Goal: Task Accomplishment & Management: Complete application form

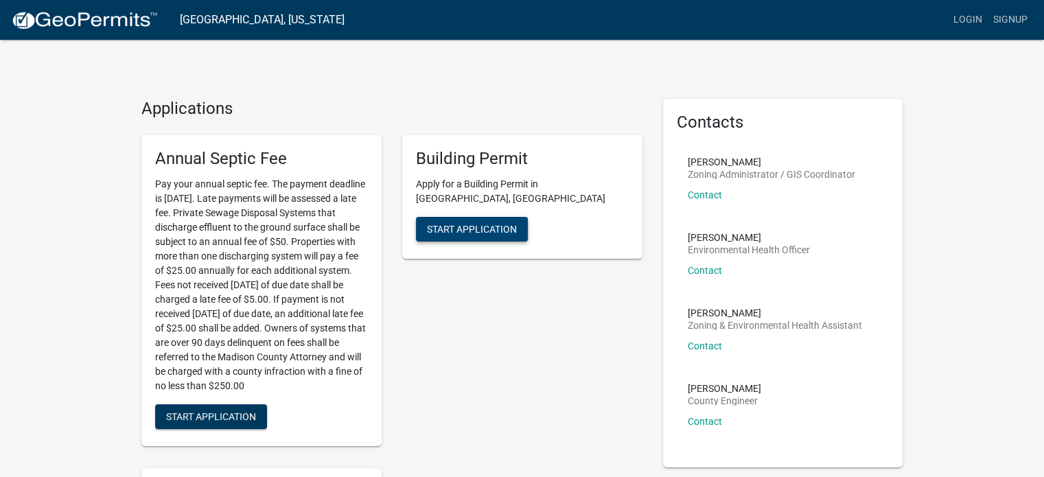
click at [457, 223] on span "Start Application" at bounding box center [472, 228] width 90 height 11
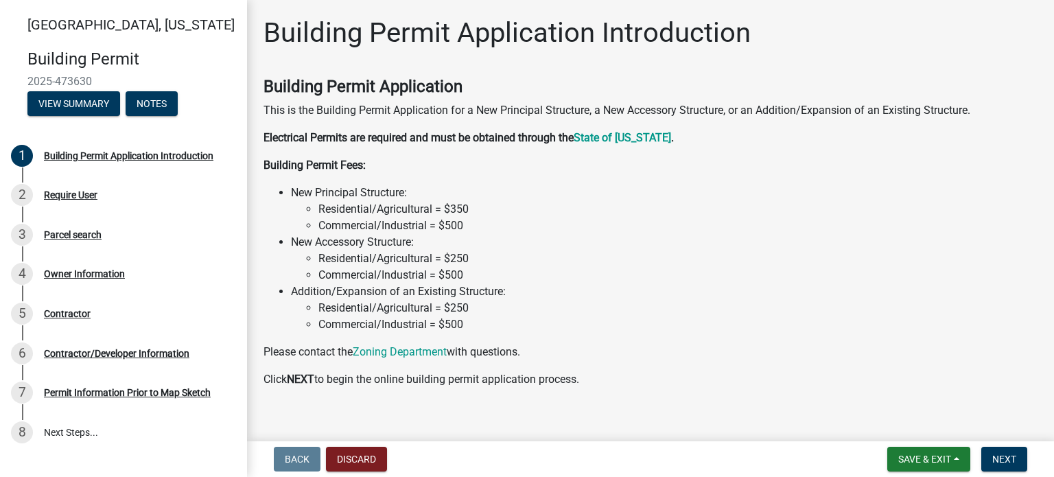
scroll to position [16, 0]
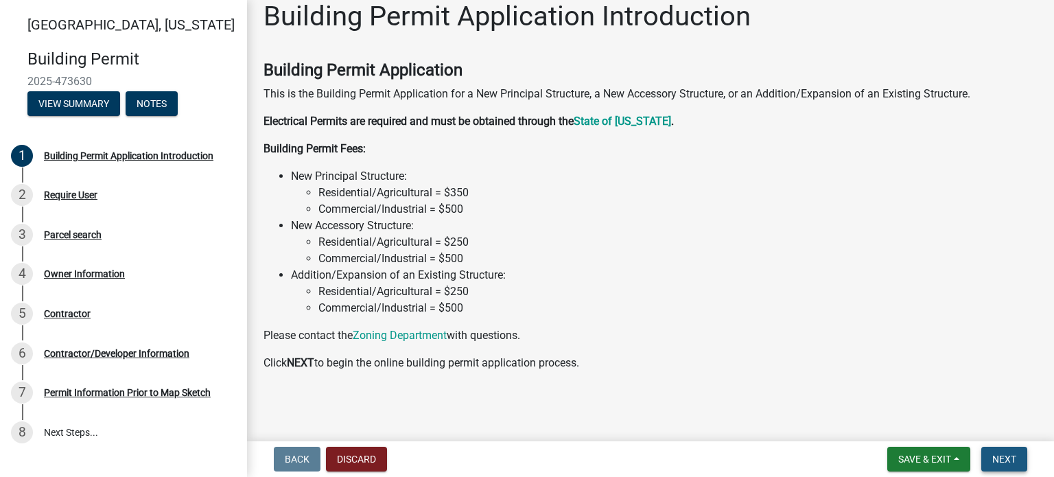
click at [1002, 456] on span "Next" at bounding box center [1004, 459] width 24 height 11
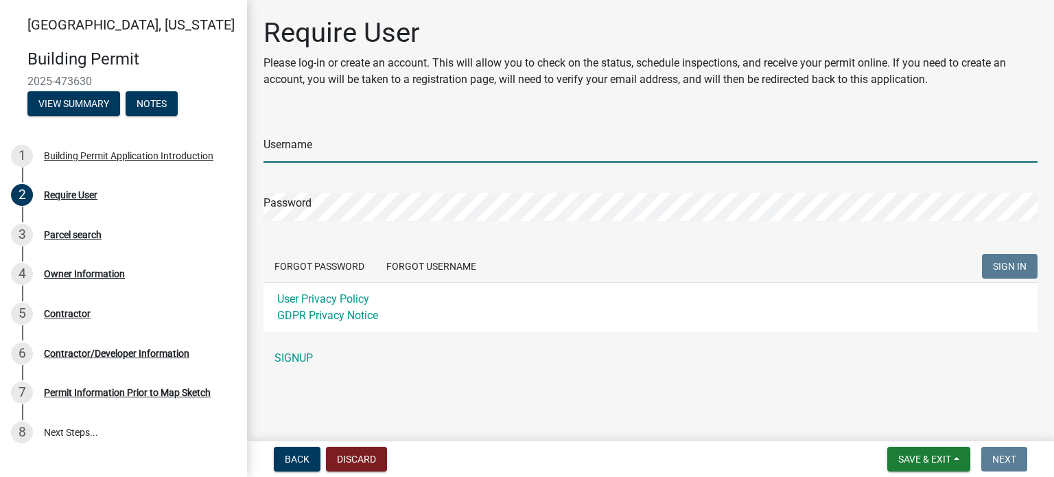
type input "[EMAIL_ADDRESS][DOMAIN_NAME]"
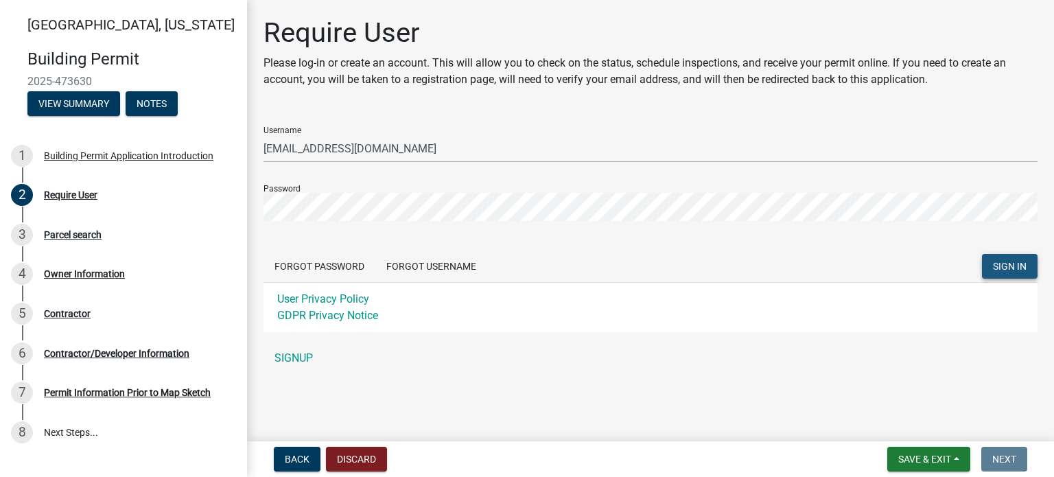
click at [1010, 265] on span "SIGN IN" at bounding box center [1010, 266] width 34 height 11
click at [814, 243] on form "Username [EMAIL_ADDRESS][DOMAIN_NAME] Password Forgot Password Forgot Username …" at bounding box center [650, 223] width 774 height 217
click at [1011, 272] on button "SIGN IN" at bounding box center [1010, 266] width 56 height 25
click at [383, 187] on div "Password" at bounding box center [650, 197] width 774 height 47
click at [1007, 265] on span "SIGN IN" at bounding box center [1010, 266] width 34 height 11
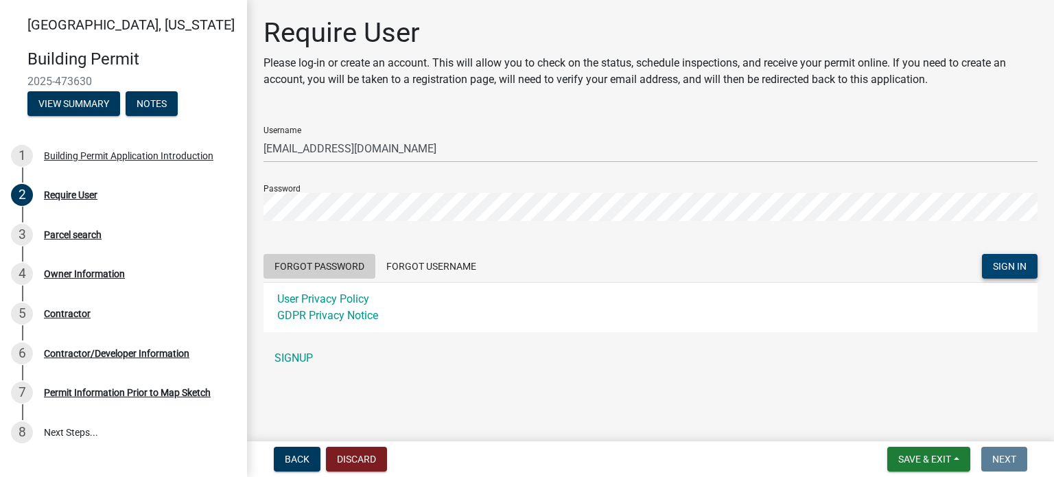
click at [338, 266] on button "Forgot Password" at bounding box center [319, 266] width 112 height 25
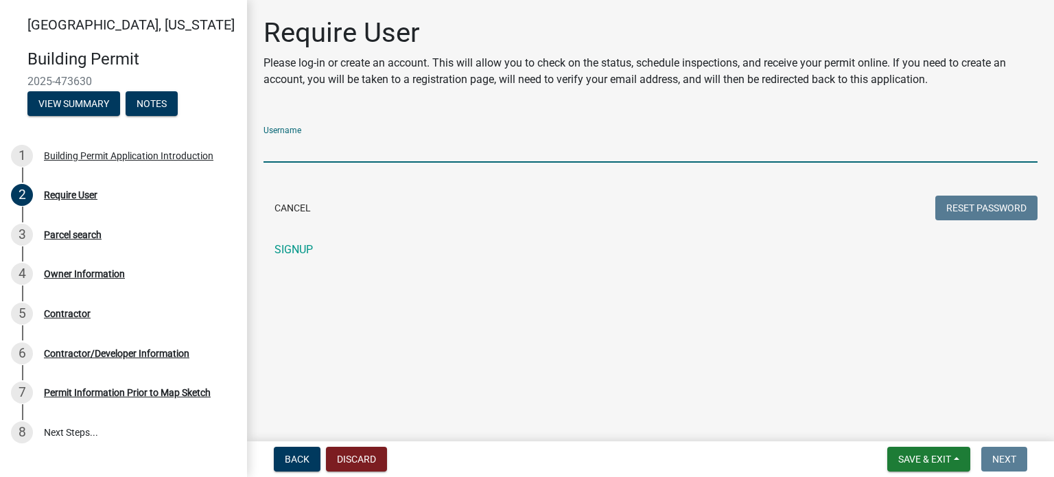
click at [287, 152] on input "Username" at bounding box center [650, 148] width 774 height 28
type input "[EMAIL_ADDRESS][DOMAIN_NAME]"
click at [1002, 208] on button "Reset Password" at bounding box center [986, 208] width 102 height 25
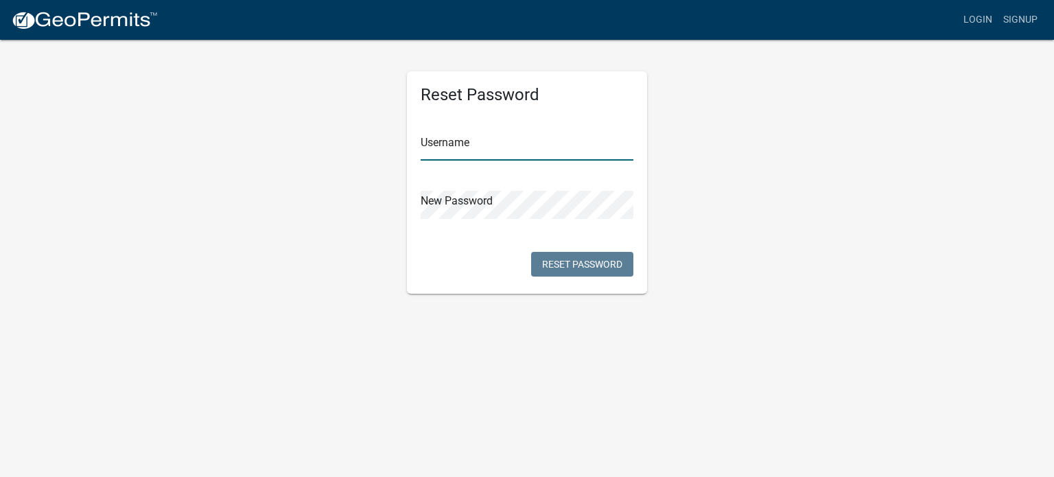
type input "[EMAIL_ADDRESS][DOMAIN_NAME]"
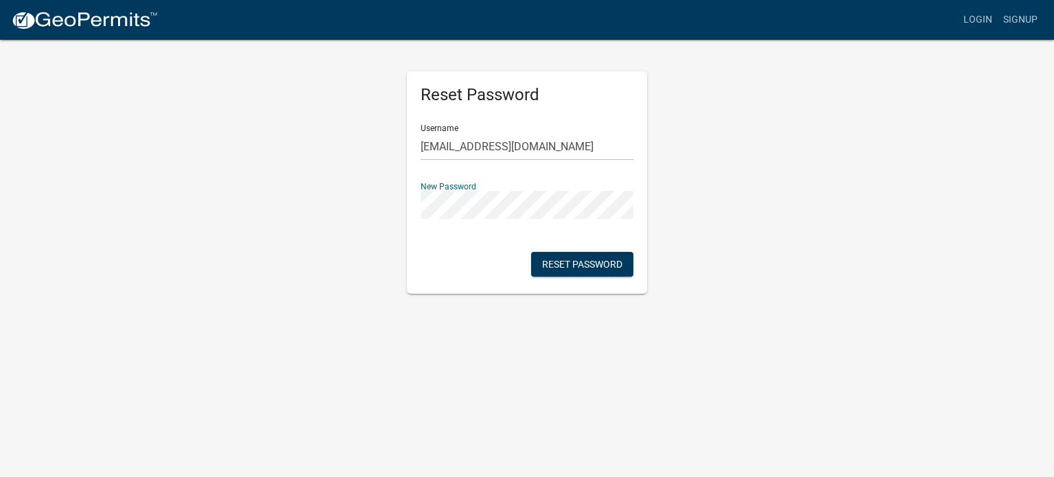
click at [508, 177] on div "New Password" at bounding box center [527, 195] width 213 height 47
click at [570, 262] on button "Reset Password" at bounding box center [582, 264] width 102 height 25
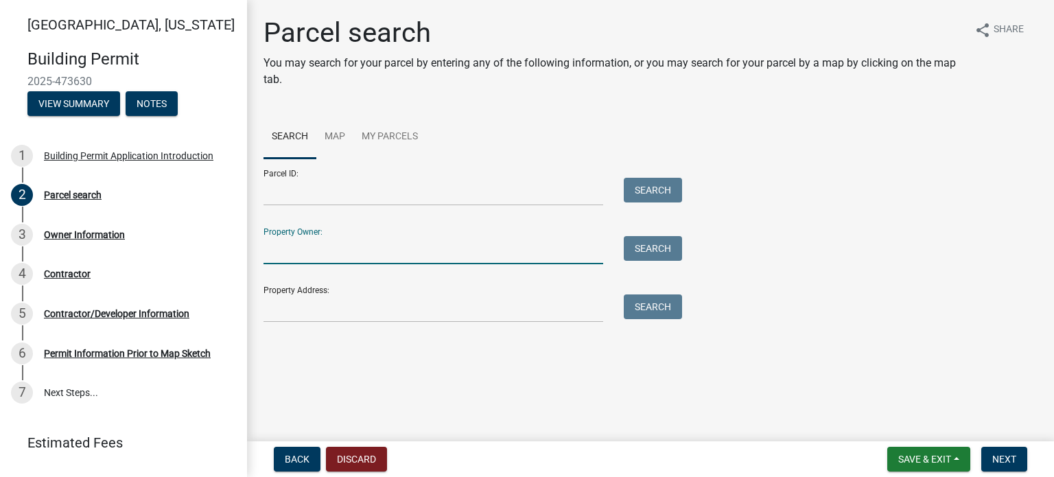
click at [272, 256] on input "Property Owner:" at bounding box center [433, 250] width 340 height 28
type input "[PERSON_NAME]"
click at [648, 255] on button "Search" at bounding box center [653, 248] width 58 height 25
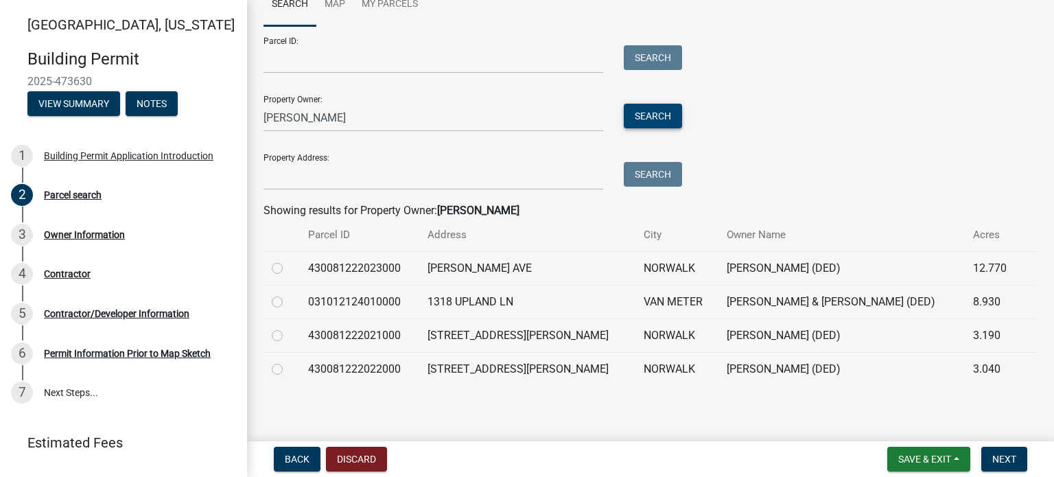
scroll to position [134, 0]
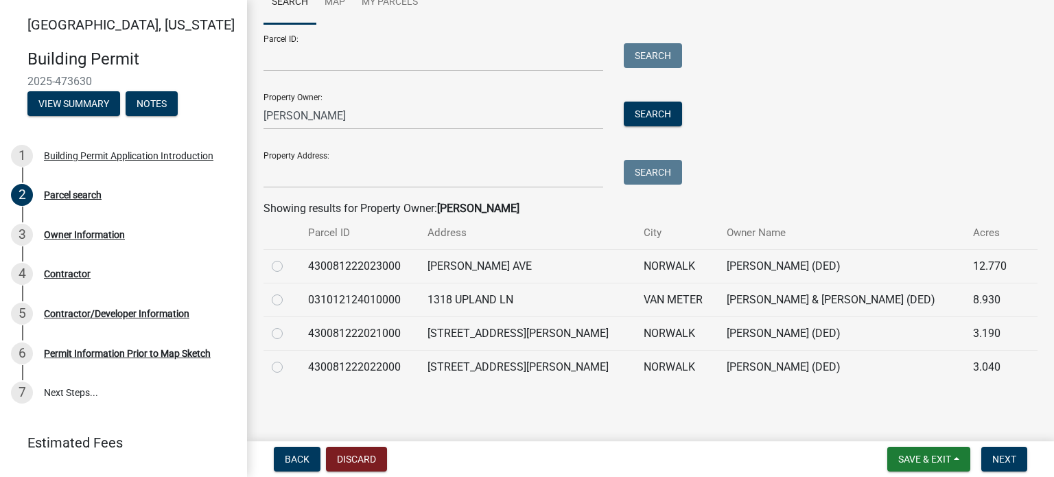
click at [288, 359] on label at bounding box center [288, 359] width 0 height 0
click at [288, 368] on input "radio" at bounding box center [292, 363] width 9 height 9
radio input "true"
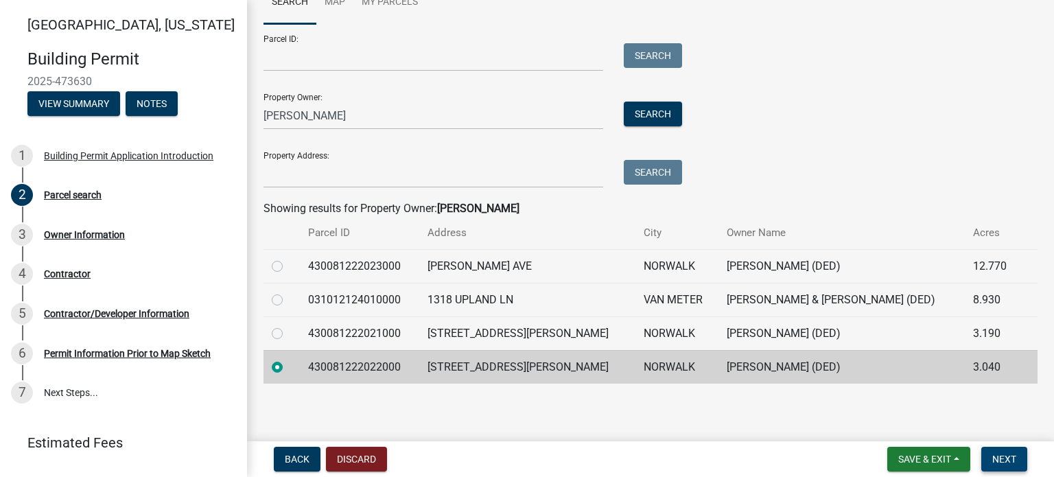
click at [996, 459] on span "Next" at bounding box center [1004, 459] width 24 height 11
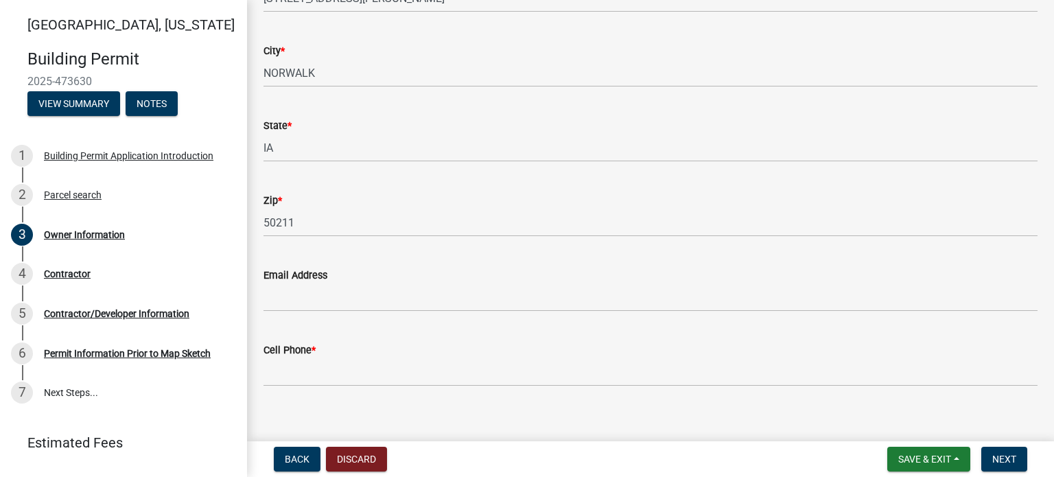
scroll to position [248, 0]
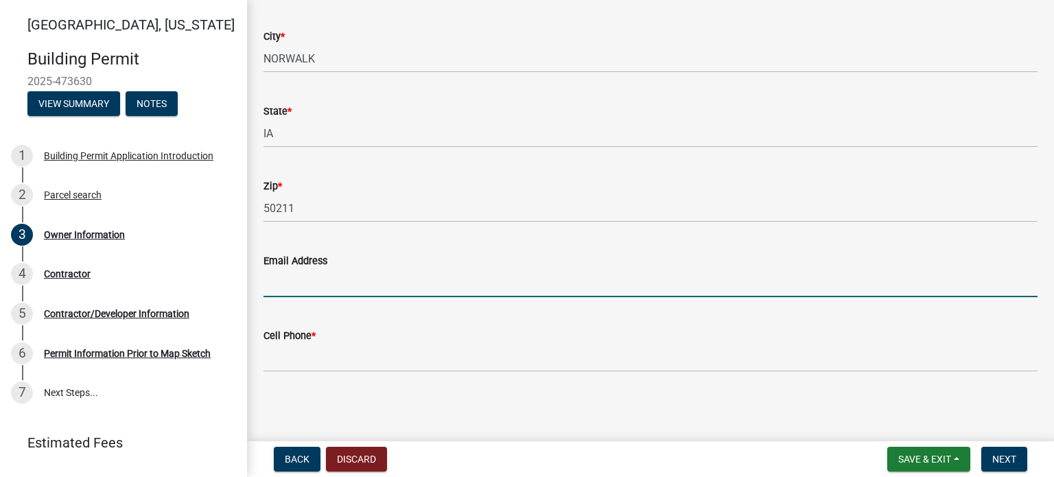
click at [296, 281] on input "Email Address" at bounding box center [650, 283] width 774 height 28
type input "[EMAIL_ADDRESS][DOMAIN_NAME]"
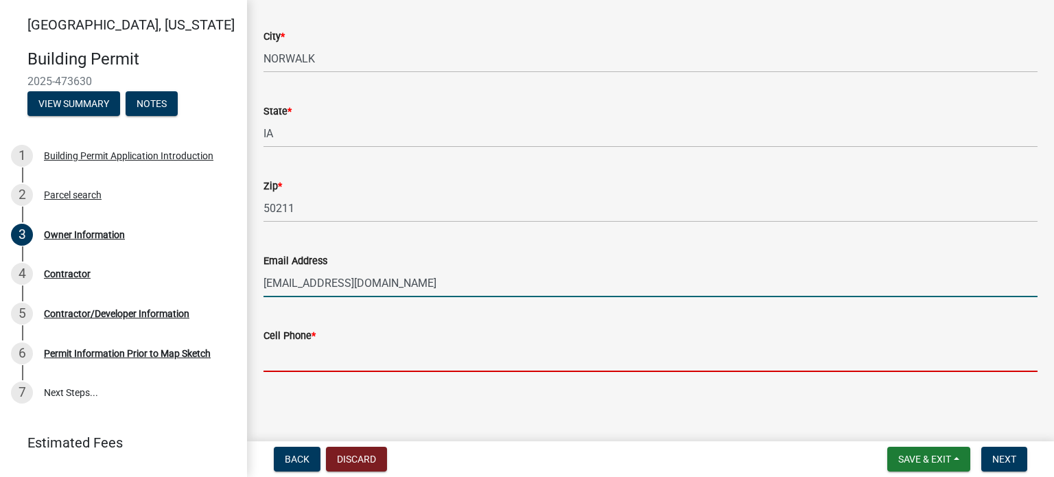
click at [278, 356] on input "Cell Phone *" at bounding box center [650, 358] width 774 height 28
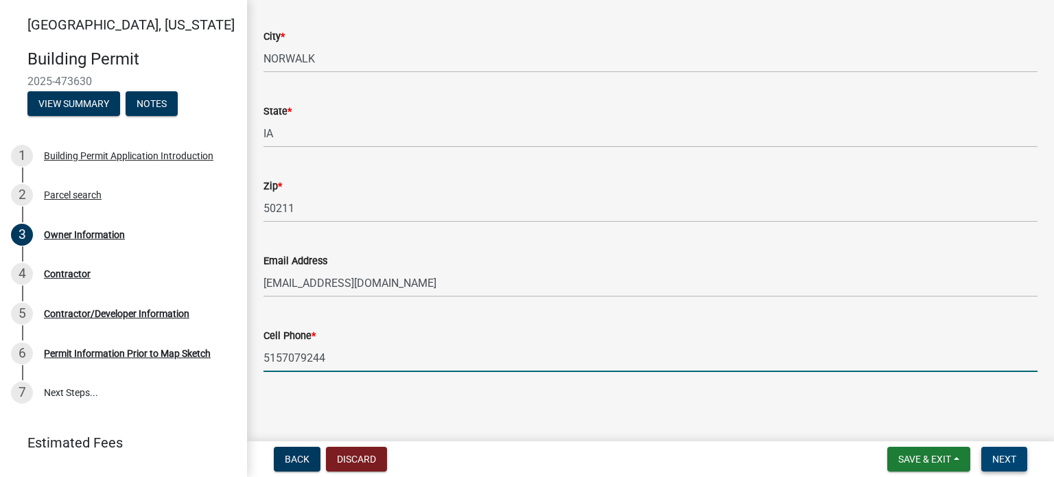
type input "5157079244"
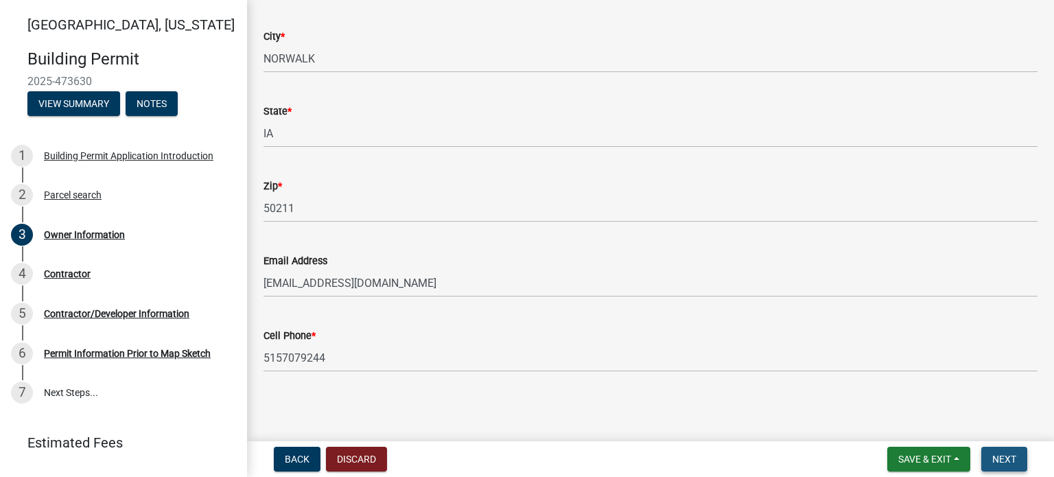
click at [1012, 455] on span "Next" at bounding box center [1004, 459] width 24 height 11
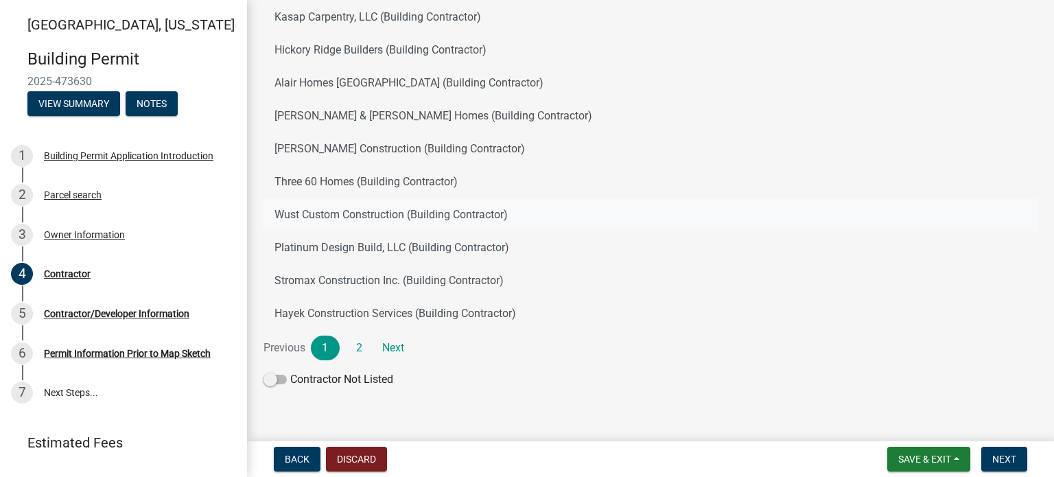
scroll to position [181, 0]
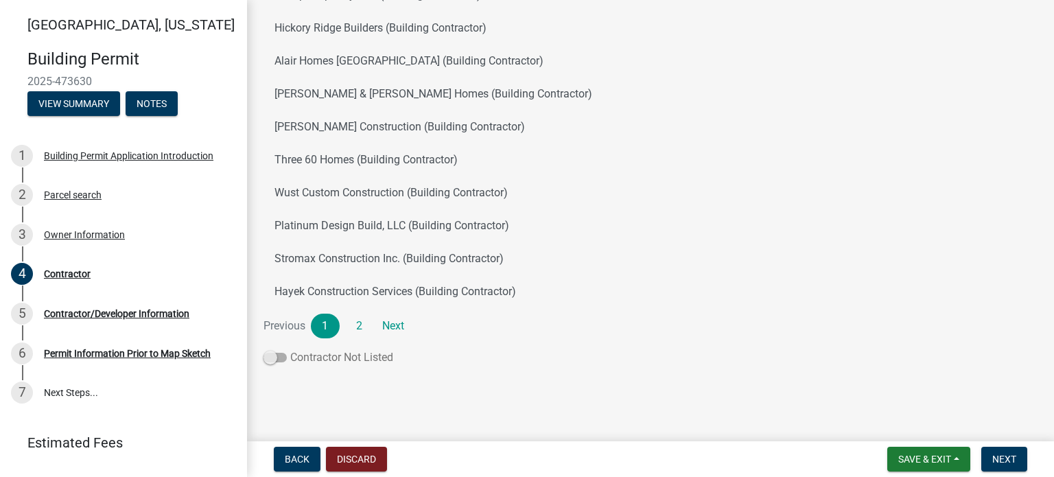
click at [274, 356] on span at bounding box center [274, 358] width 23 height 10
click at [290, 349] on input "Contractor Not Listed" at bounding box center [290, 349] width 0 height 0
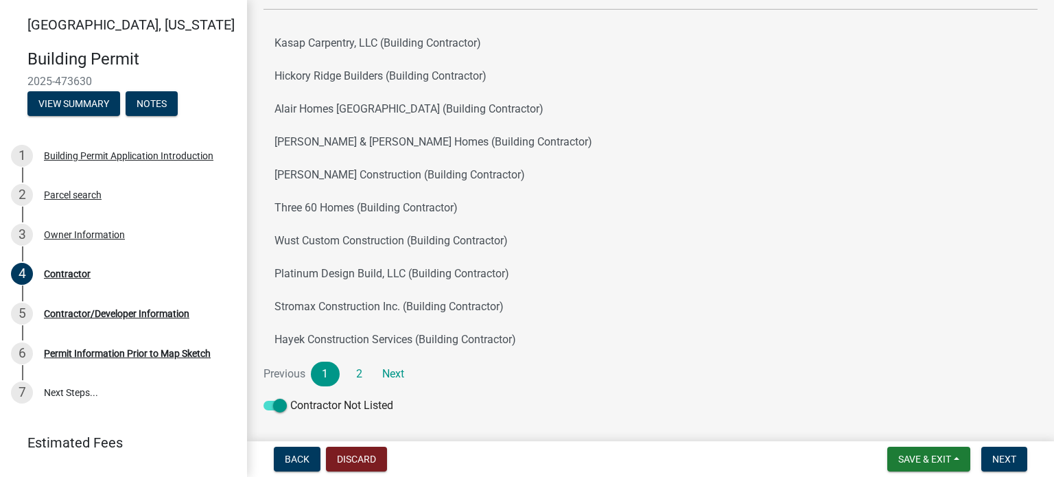
scroll to position [0, 0]
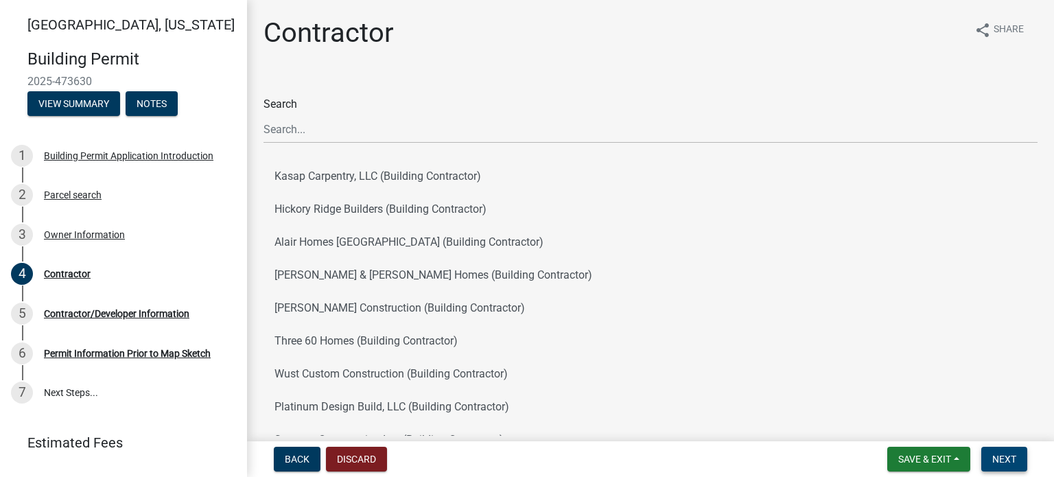
click at [1015, 459] on span "Next" at bounding box center [1004, 459] width 24 height 11
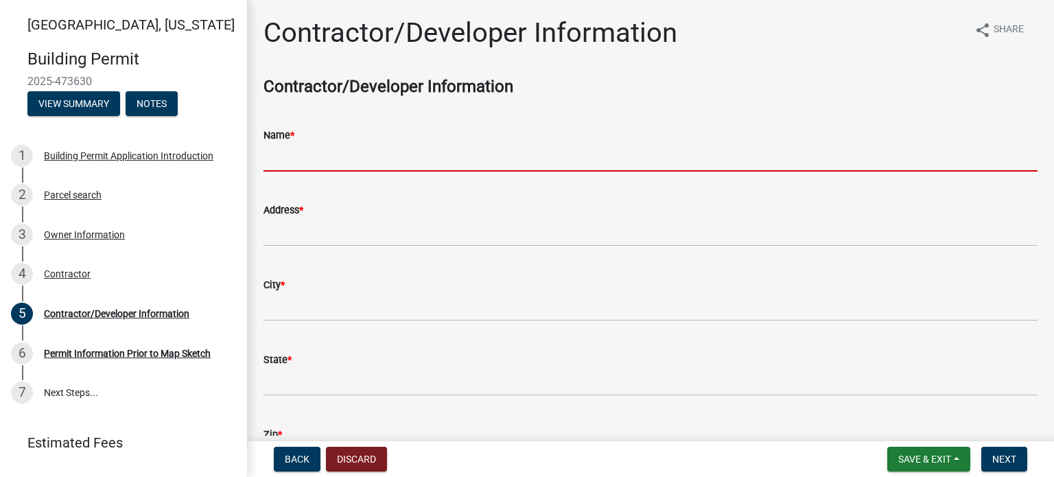
click at [277, 165] on input "Name *" at bounding box center [650, 157] width 774 height 28
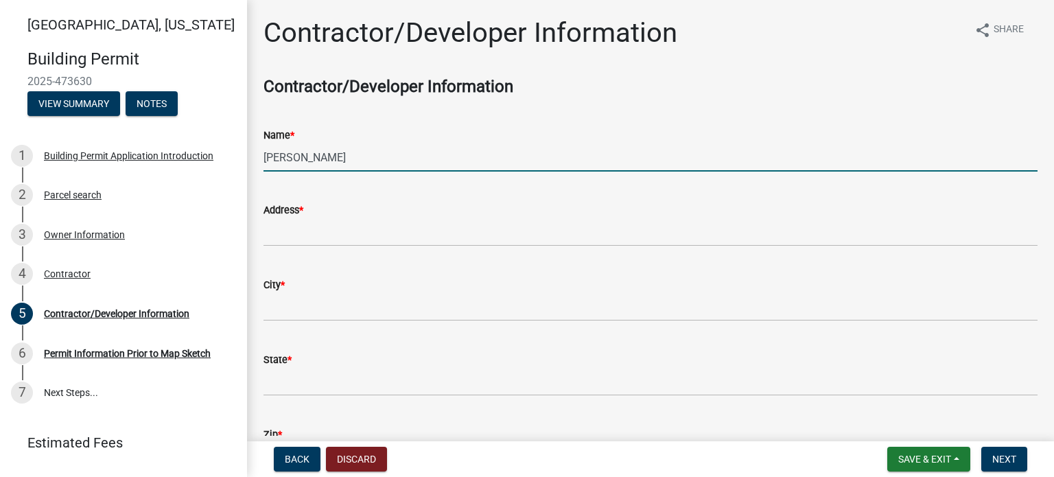
type input "Bob Darr"
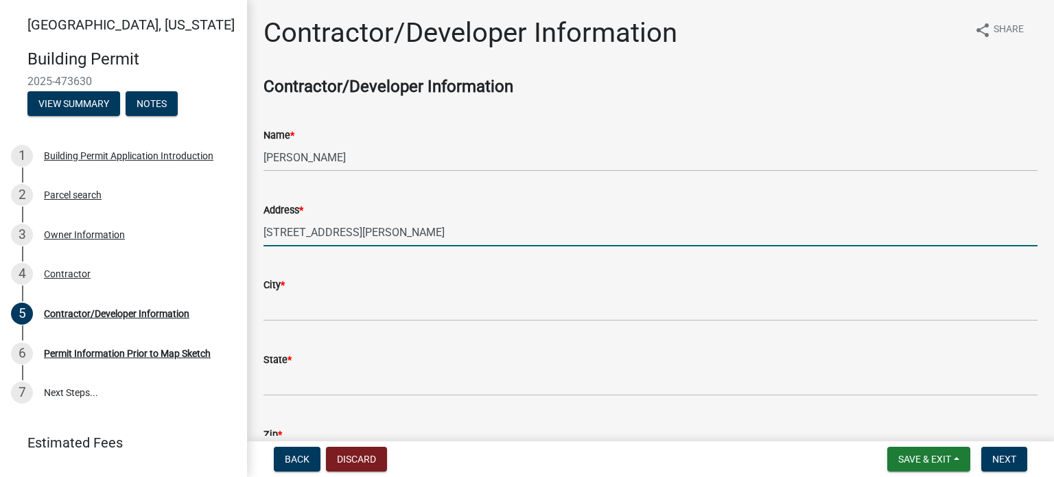
type input "1699 Warren Ave"
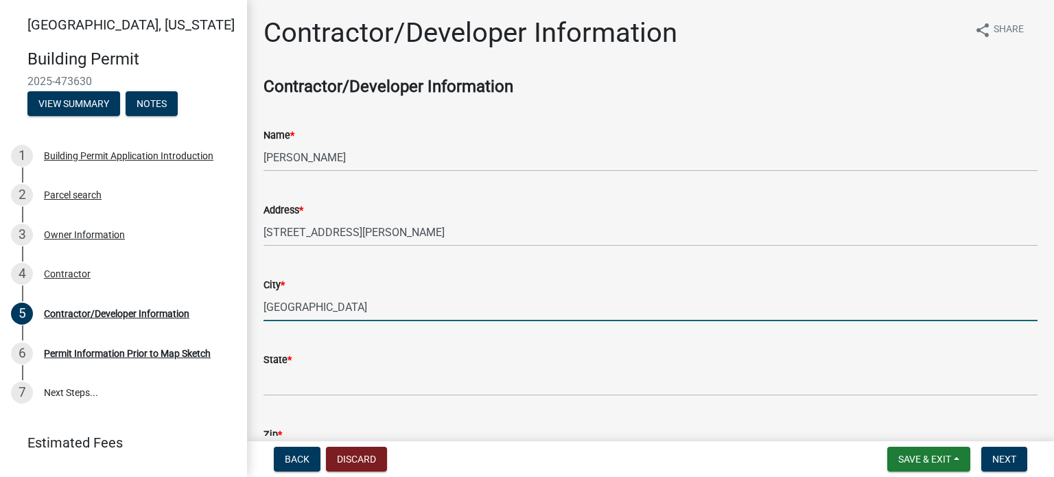
type input "Norwalk"
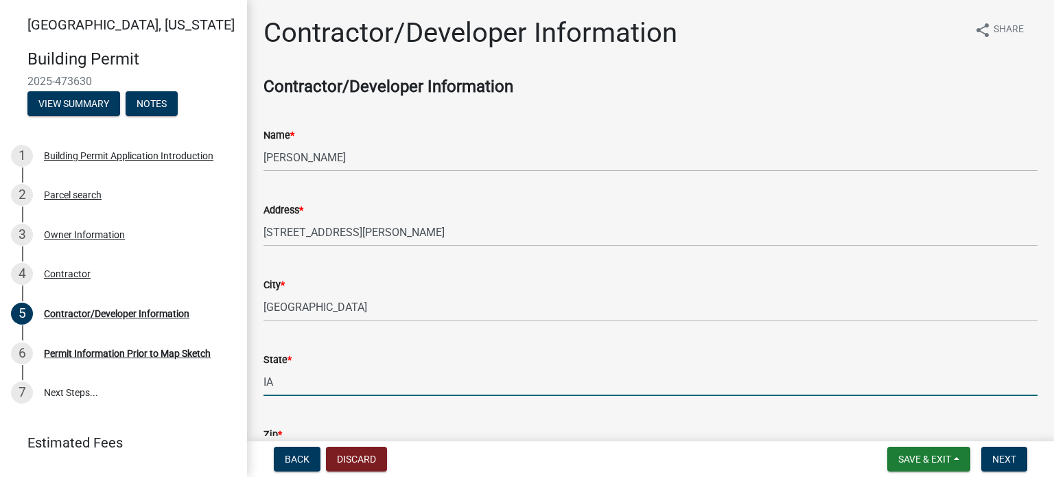
type input "IA"
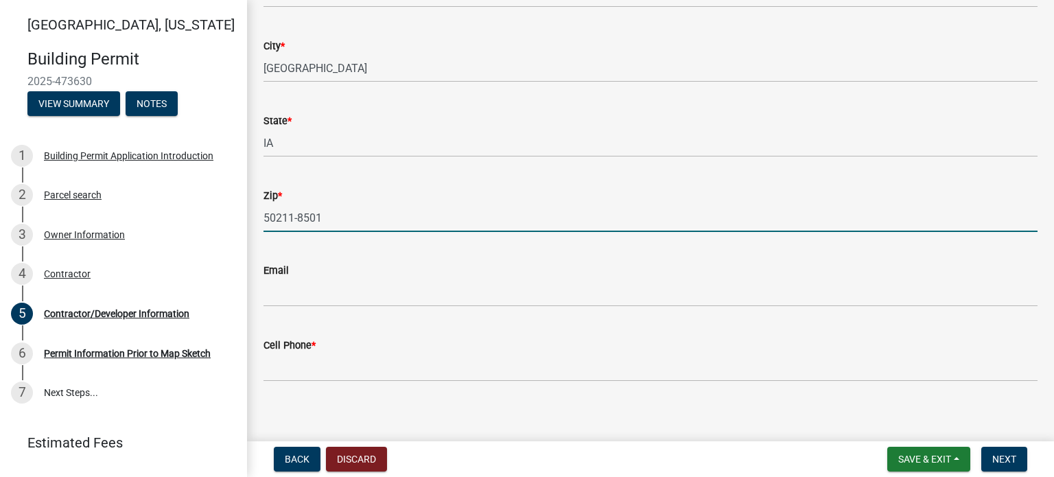
type input "50211-8501"
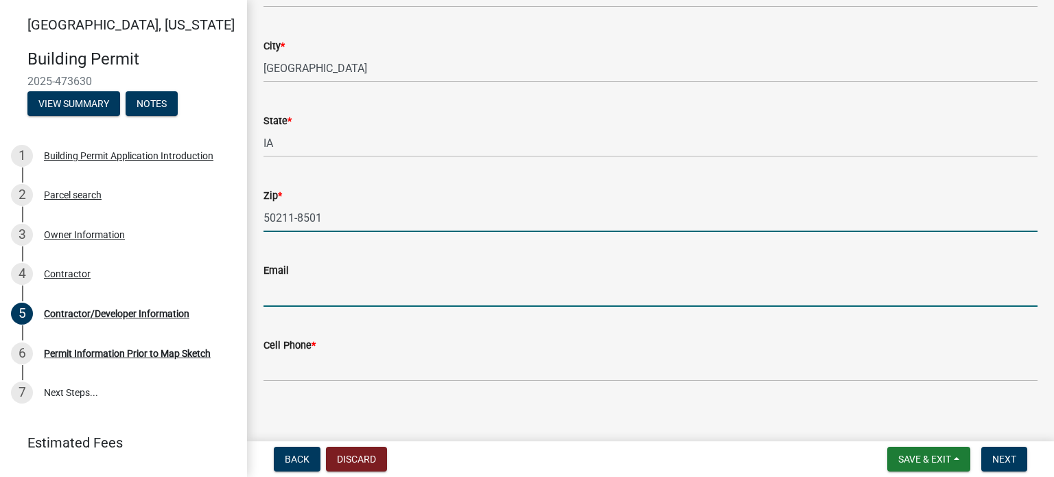
click at [286, 296] on input "Email" at bounding box center [650, 293] width 774 height 28
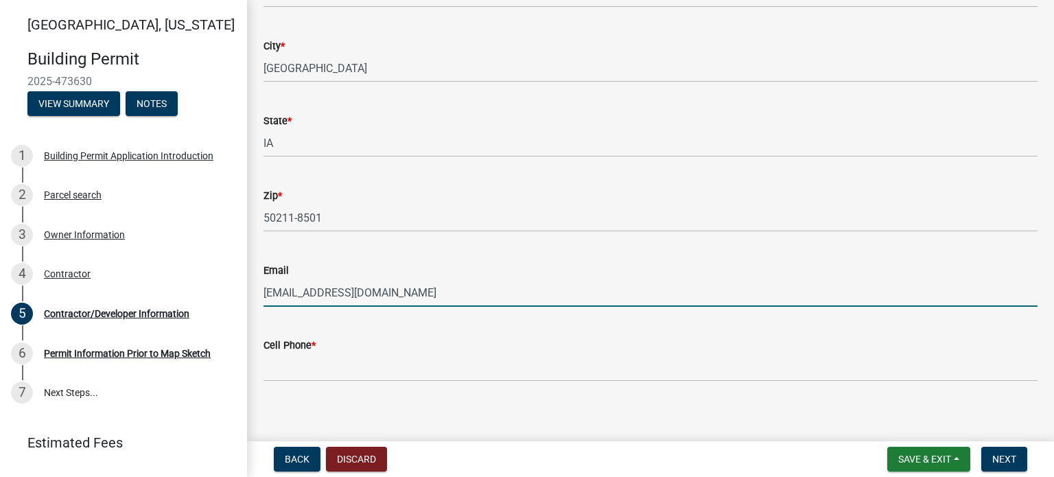
type input "[EMAIL_ADDRESS][DOMAIN_NAME]"
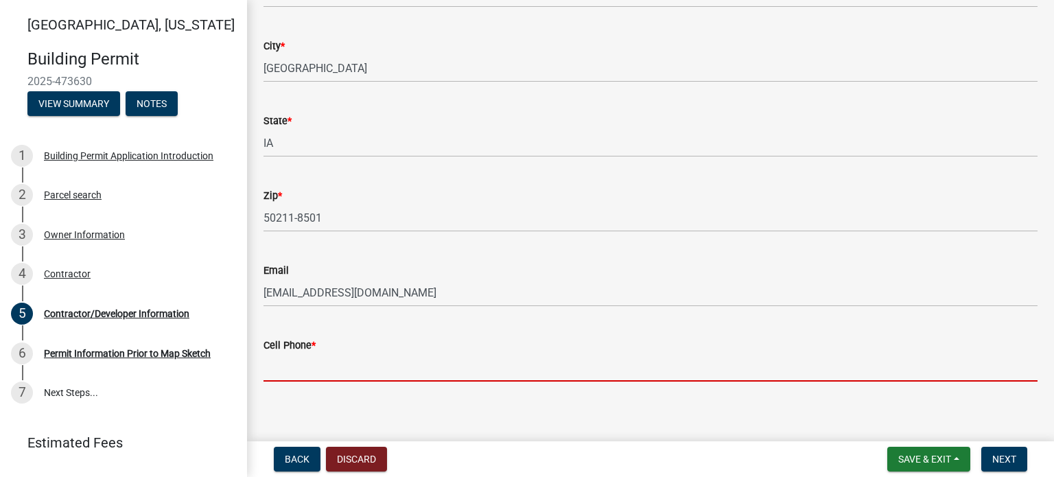
click at [281, 368] on input "Cell Phone *" at bounding box center [650, 367] width 774 height 28
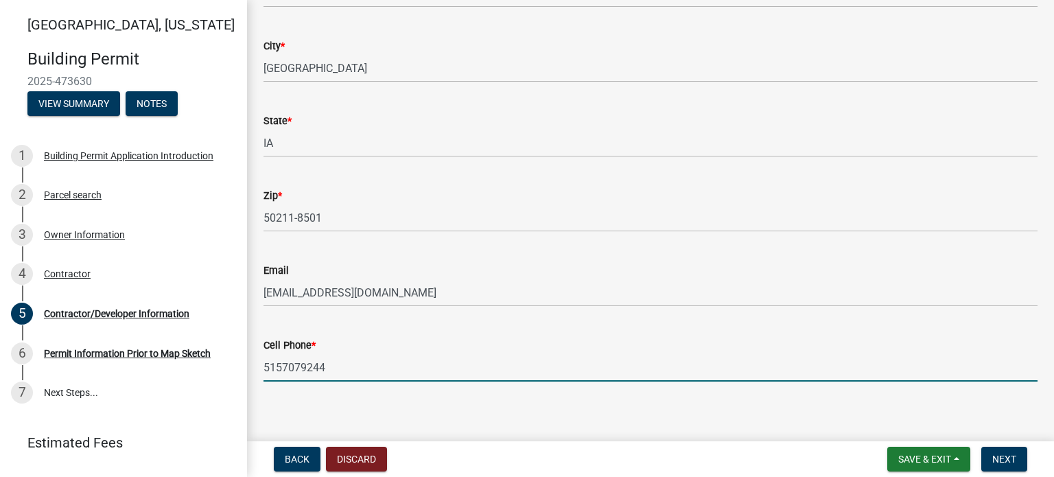
scroll to position [248, 0]
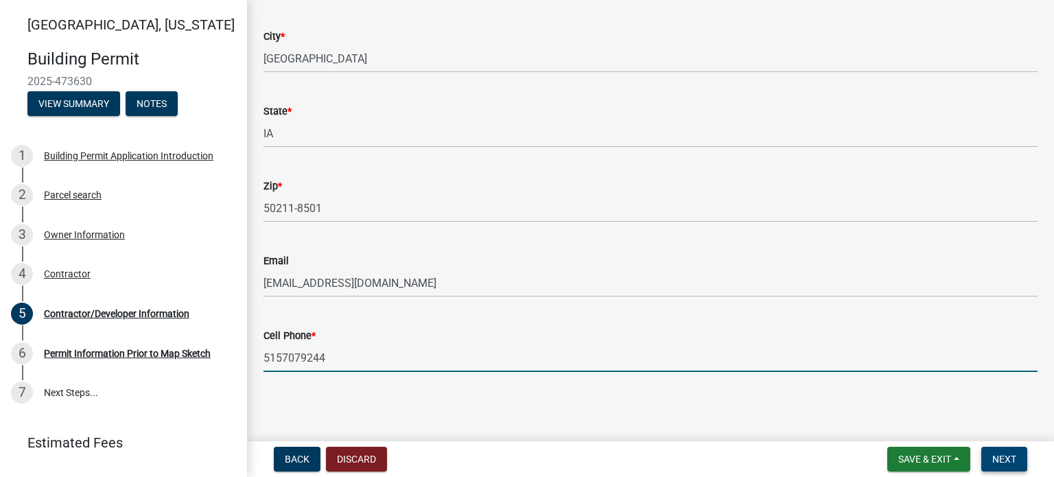
type input "5157079244"
click at [1000, 451] on button "Next" at bounding box center [1004, 459] width 46 height 25
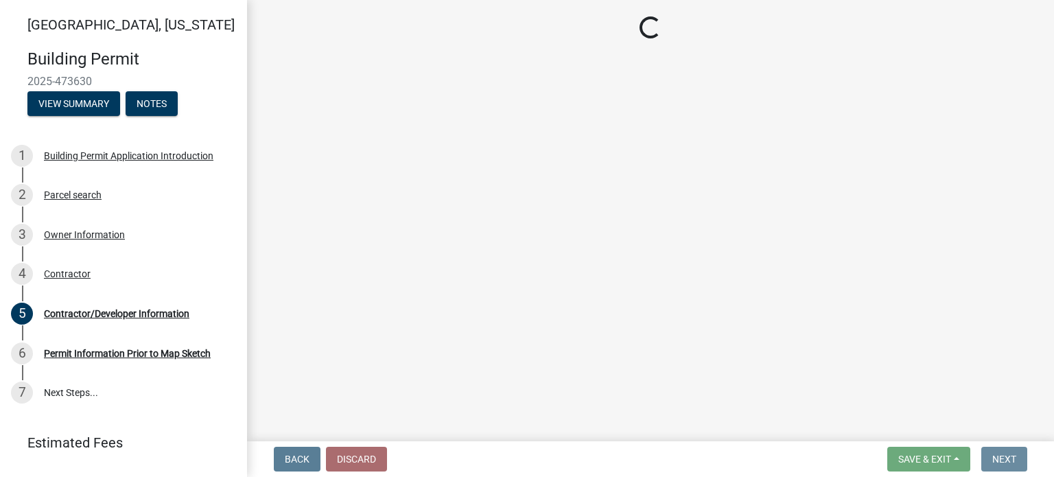
scroll to position [0, 0]
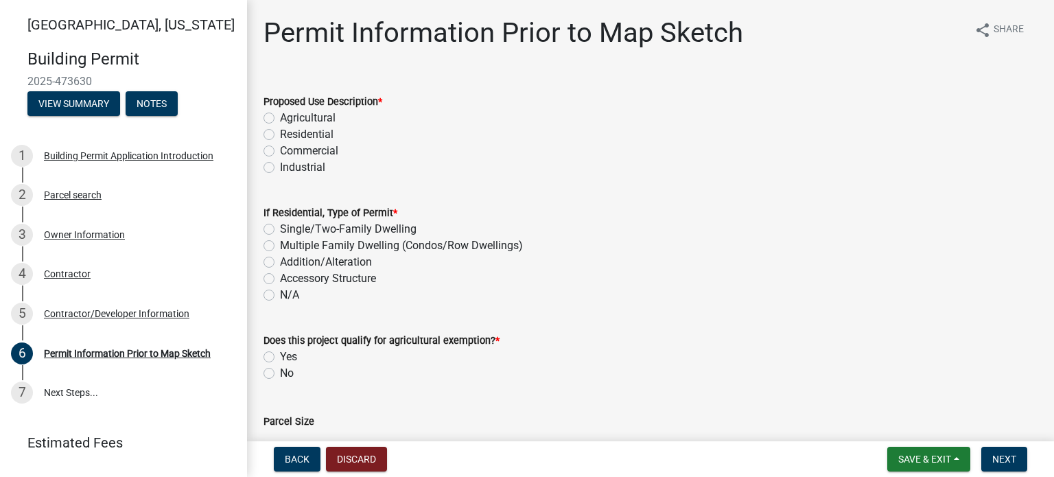
click at [280, 135] on label "Residential" at bounding box center [307, 134] width 54 height 16
click at [280, 135] on input "Residential" at bounding box center [284, 130] width 9 height 9
radio input "true"
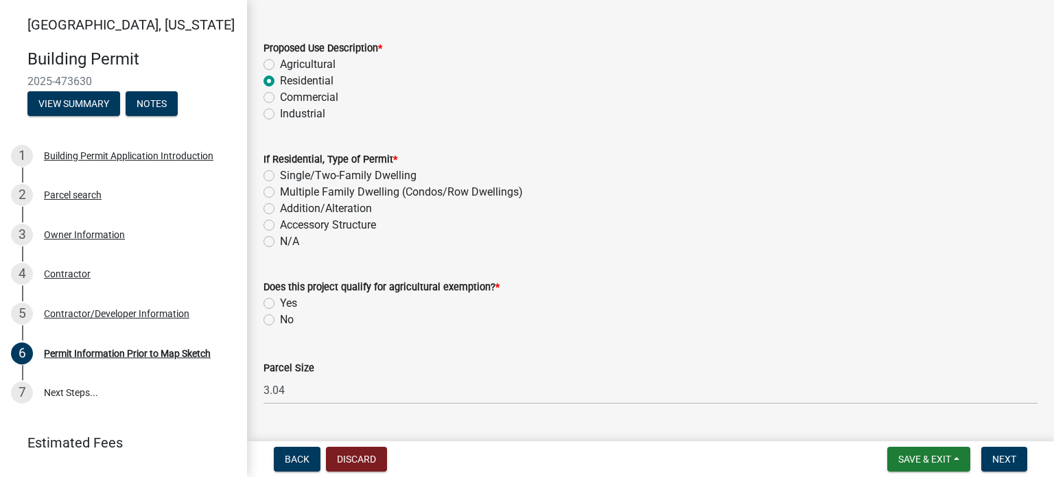
scroll to position [69, 0]
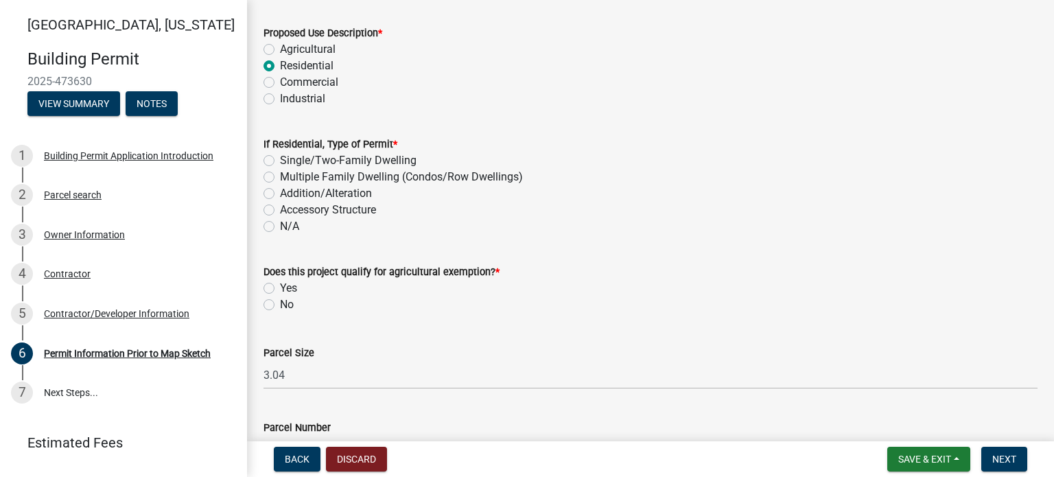
click at [280, 161] on label "Single/Two-Family Dwelling" at bounding box center [348, 160] width 137 height 16
click at [280, 161] on input "Single/Two-Family Dwelling" at bounding box center [284, 156] width 9 height 9
radio input "true"
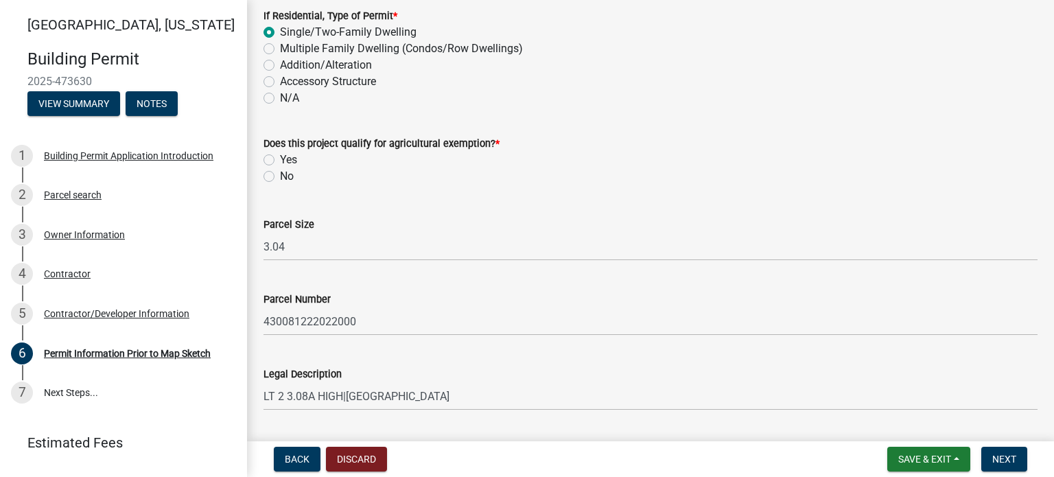
scroll to position [206, 0]
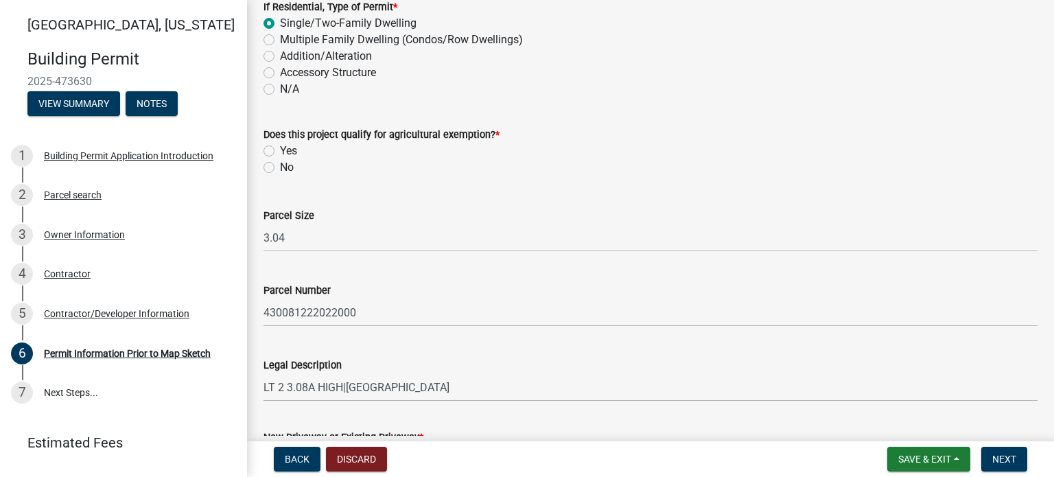
click at [280, 166] on label "No" at bounding box center [287, 167] width 14 height 16
click at [280, 166] on input "No" at bounding box center [284, 163] width 9 height 9
radio input "true"
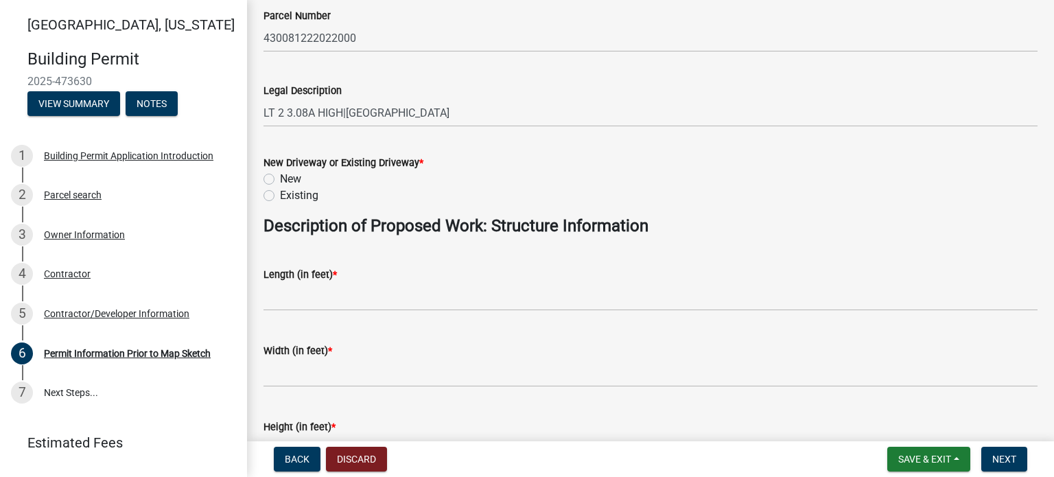
scroll to position [274, 0]
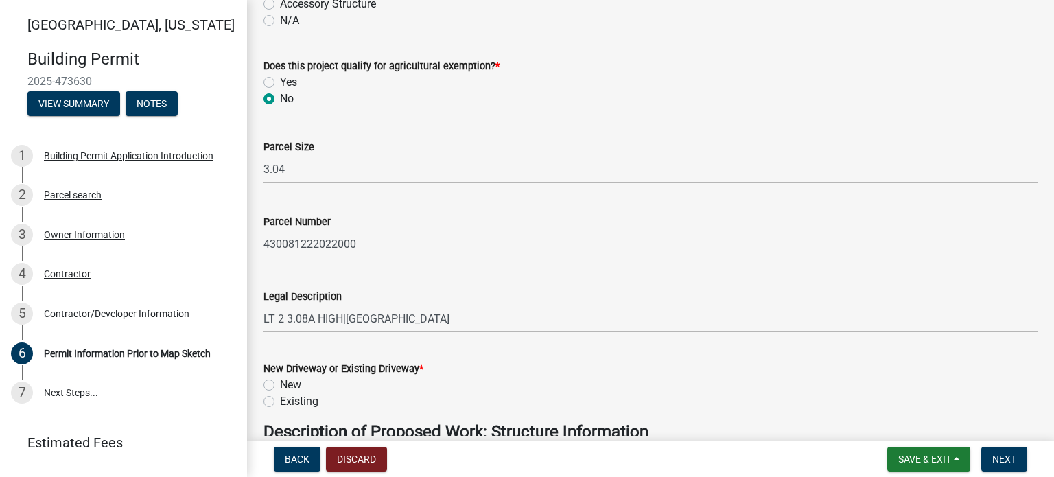
click at [495, 64] on span "*" at bounding box center [497, 66] width 4 height 12
click at [495, 62] on span "*" at bounding box center [497, 66] width 4 height 12
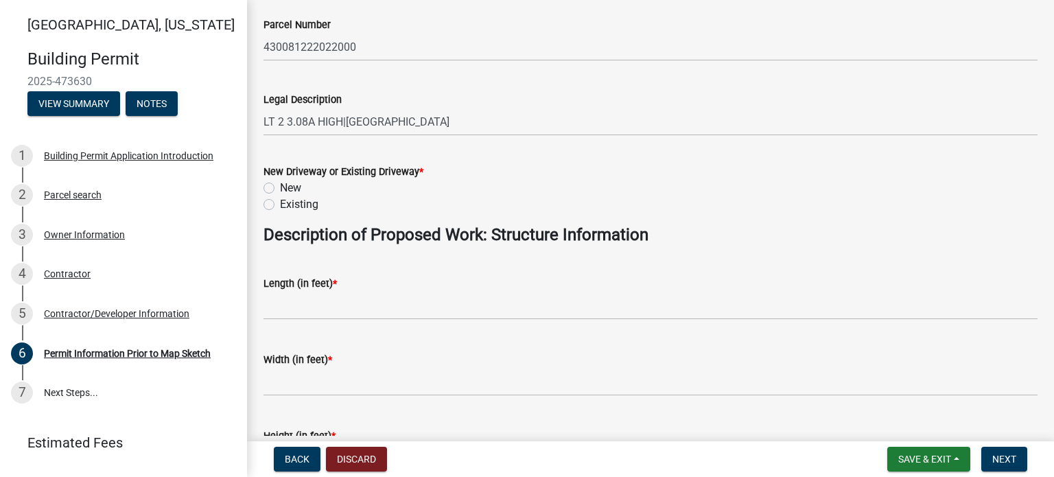
scroll to position [499, 0]
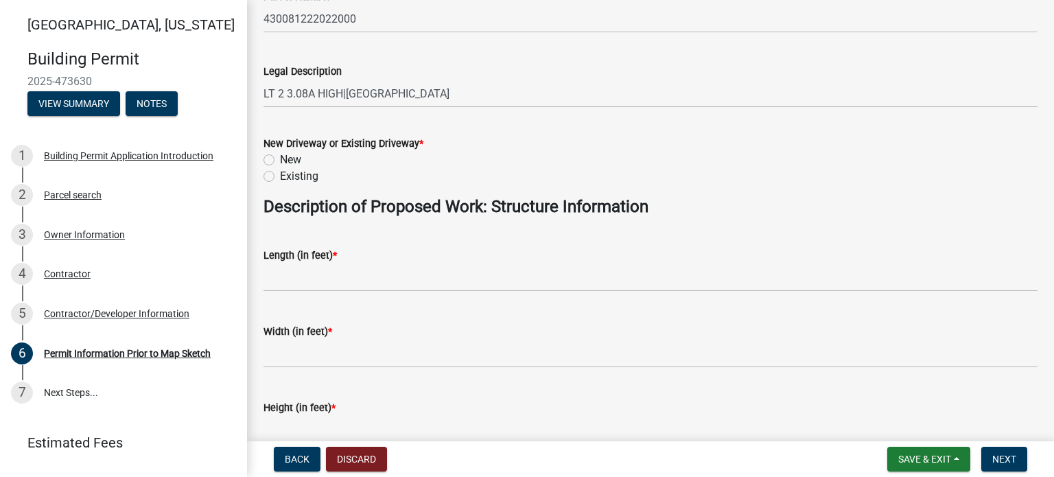
click at [280, 174] on label "Existing" at bounding box center [299, 176] width 38 height 16
click at [280, 174] on input "Existing" at bounding box center [284, 172] width 9 height 9
radio input "true"
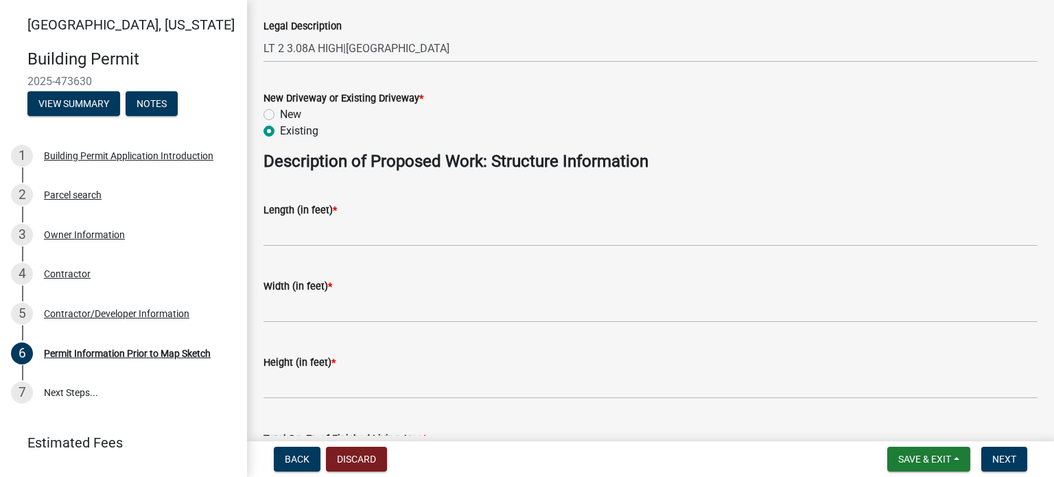
scroll to position [568, 0]
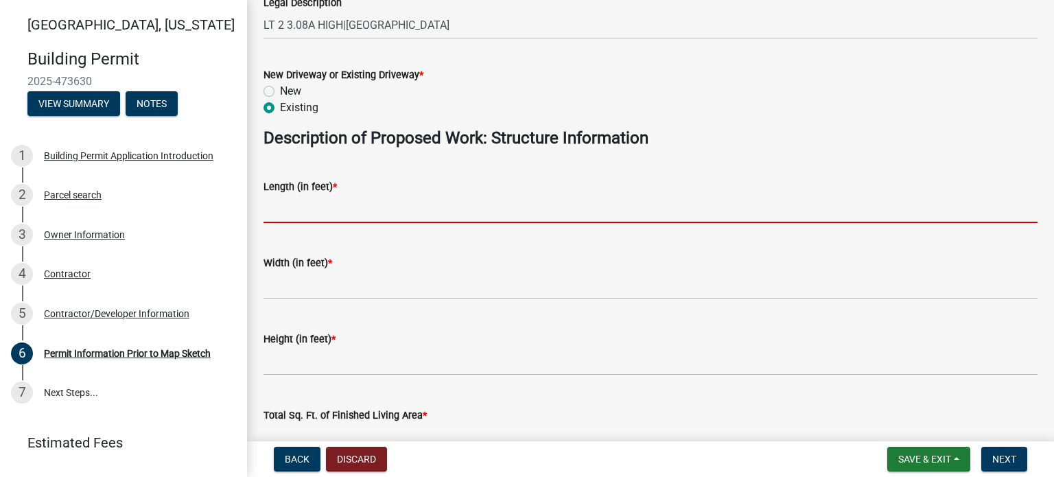
click at [316, 213] on input "text" at bounding box center [650, 209] width 774 height 28
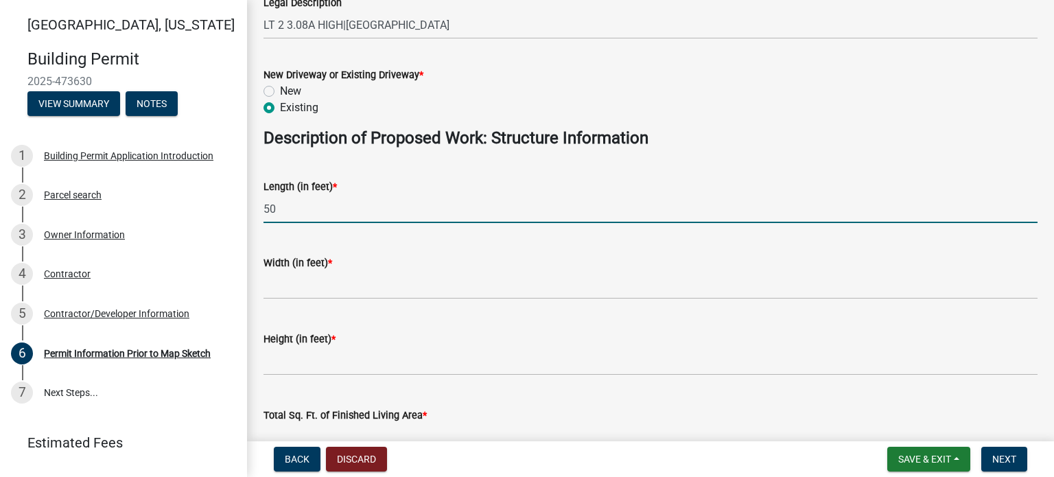
type input "50"
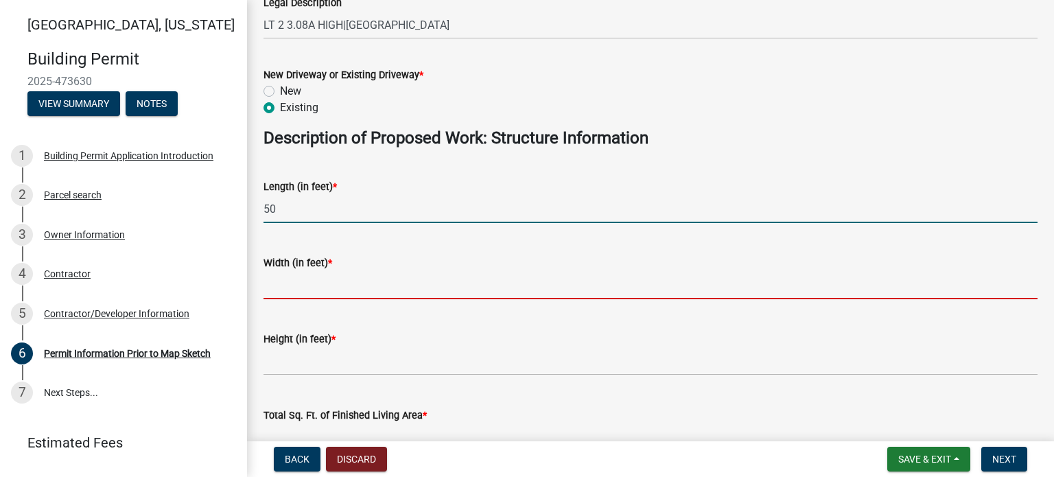
click at [305, 291] on input "text" at bounding box center [650, 285] width 774 height 28
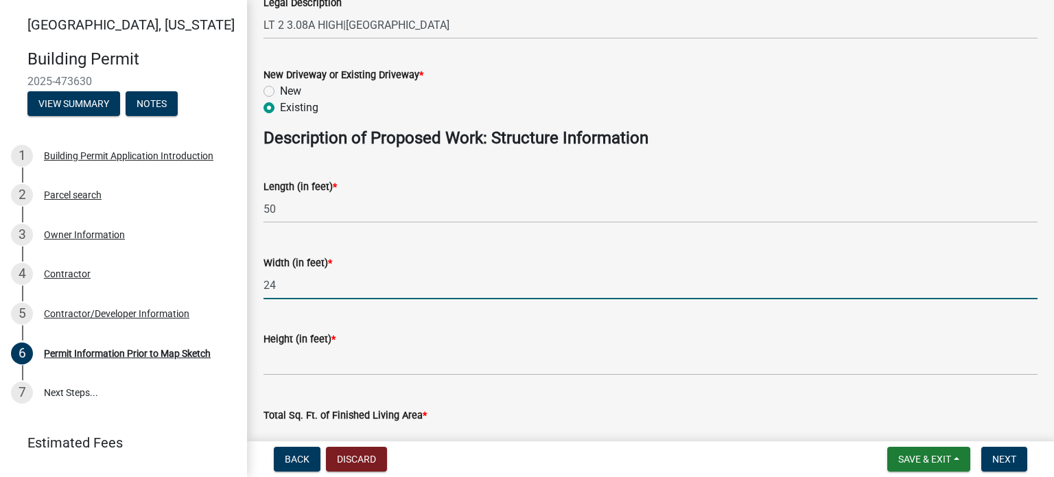
type input "24"
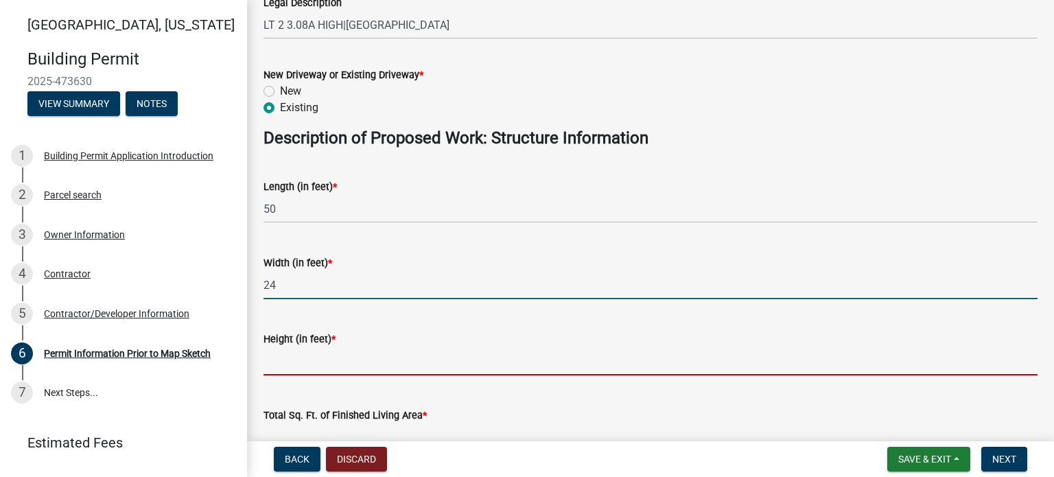
click at [279, 361] on input "text" at bounding box center [650, 361] width 774 height 28
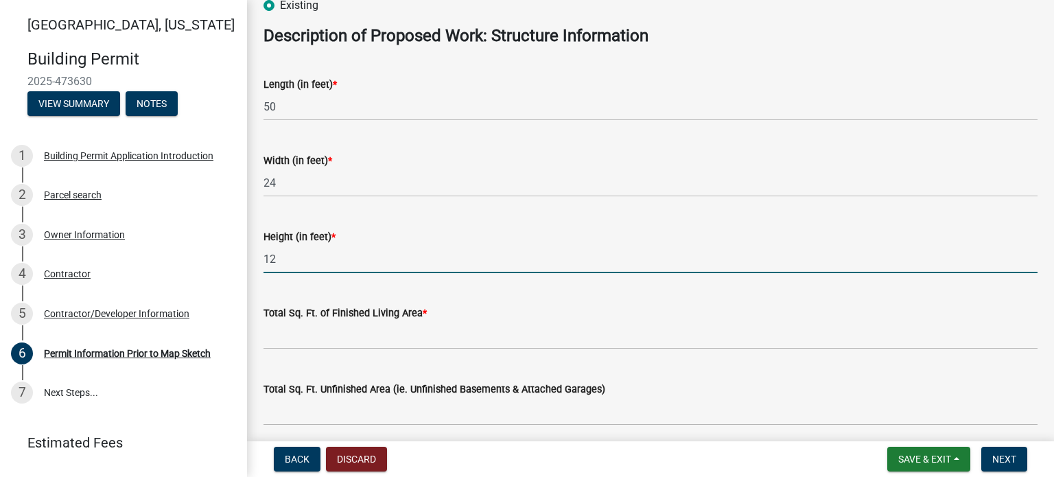
scroll to position [705, 0]
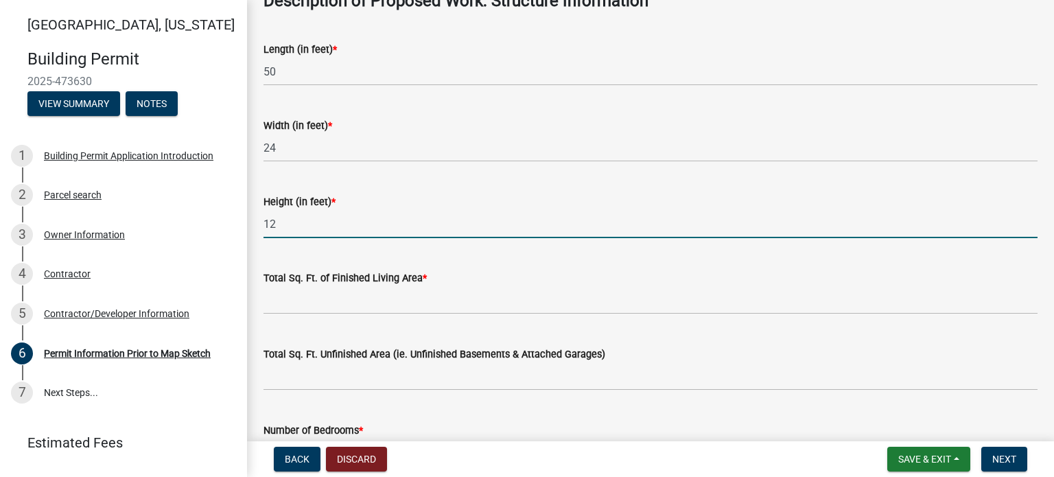
type input "12"
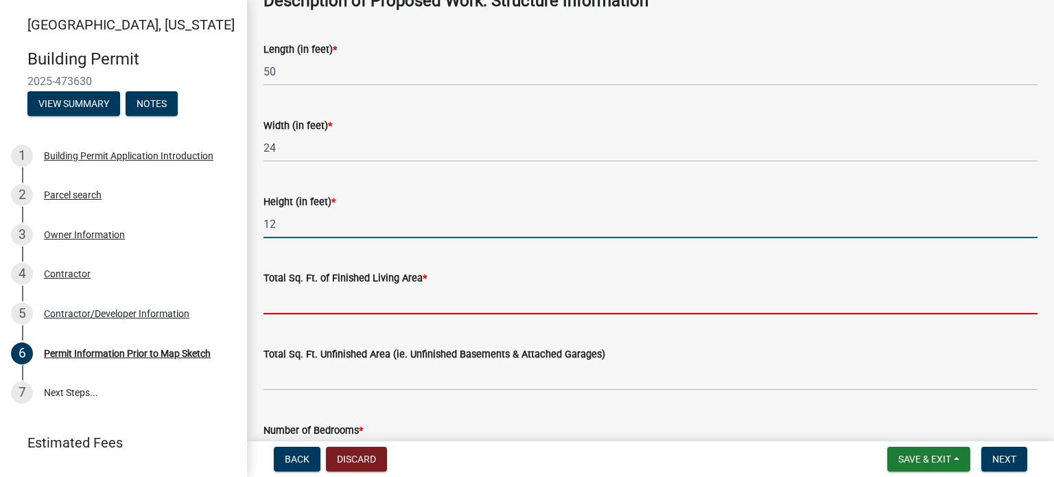
click at [313, 304] on input "text" at bounding box center [650, 300] width 774 height 28
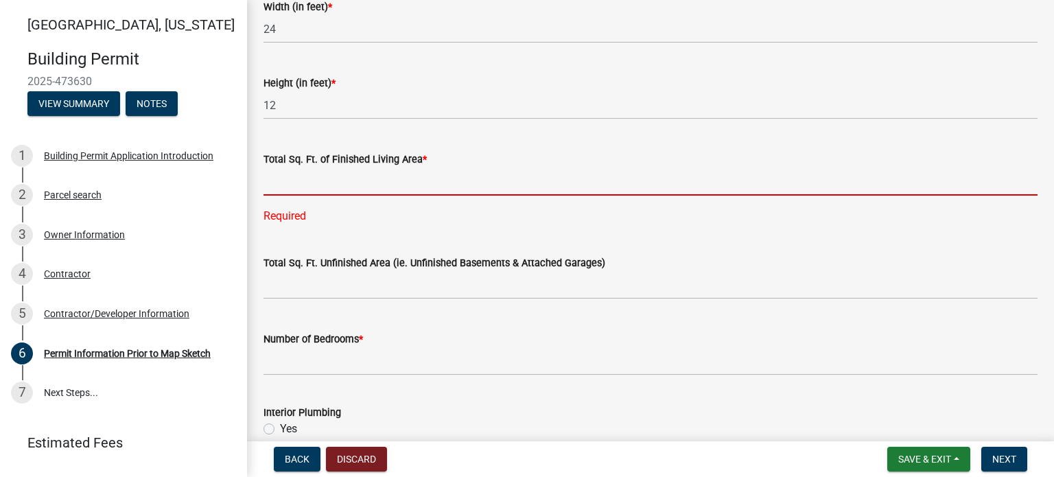
scroll to position [843, 0]
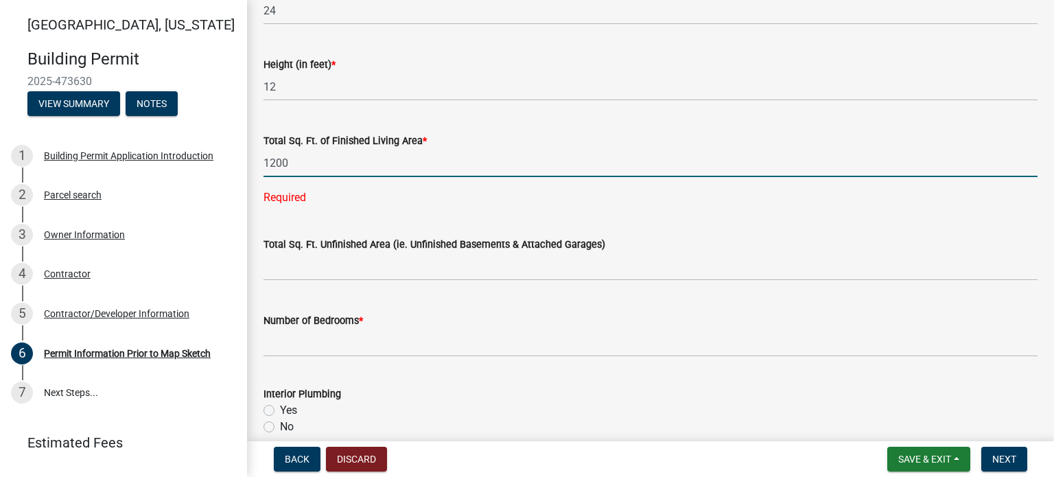
type input "1200"
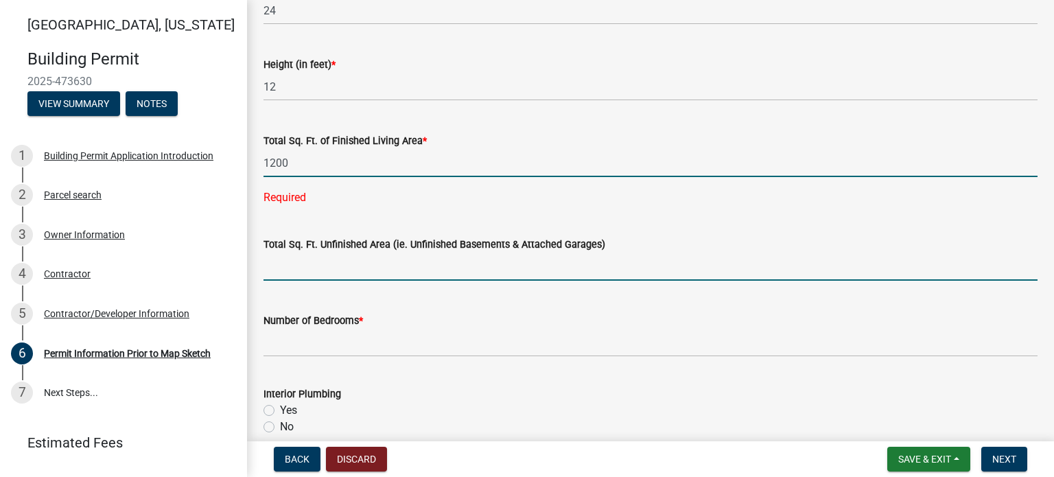
click at [303, 263] on wm-data-entity-input "Total Sq. Ft. Unfinished Area (ie. Unfinished Basements & Attached Garages)" at bounding box center [650, 255] width 774 height 76
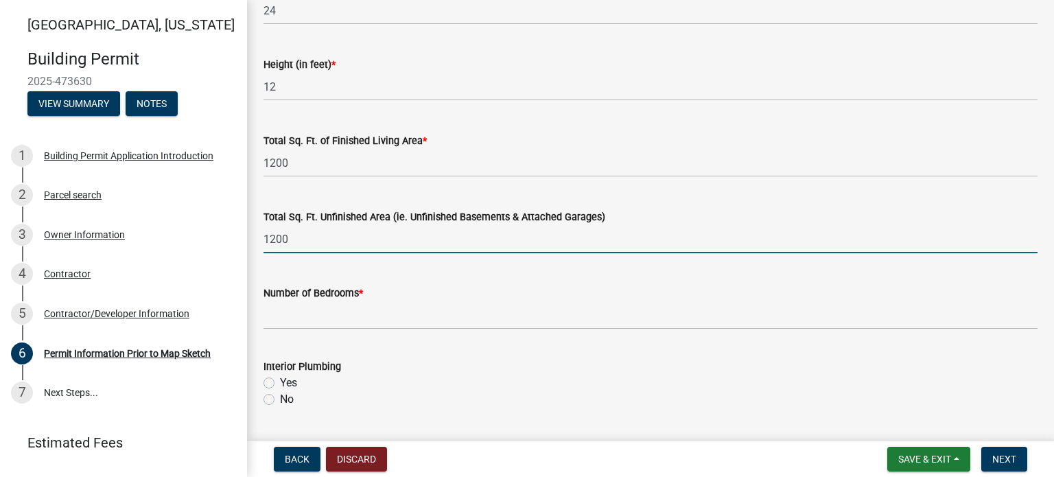
type input "1200"
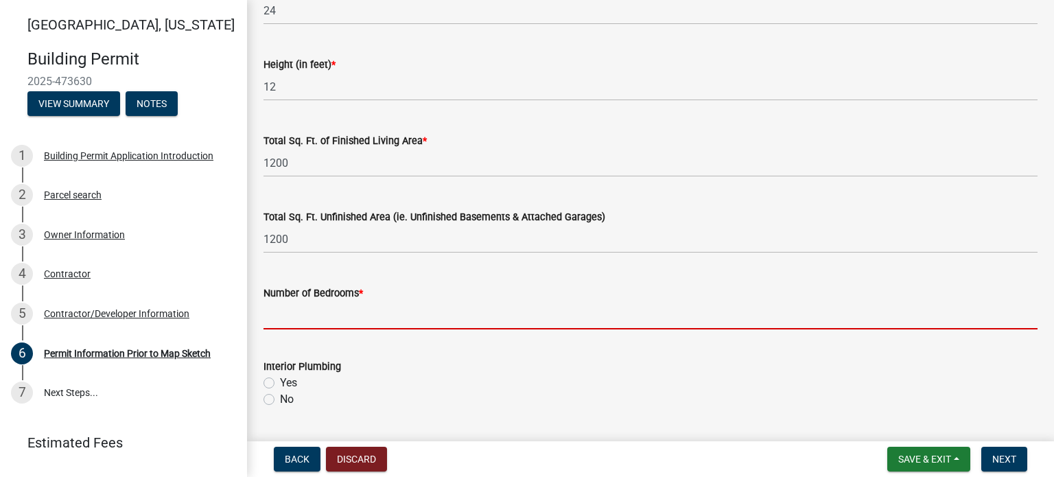
click at [297, 319] on input "text" at bounding box center [650, 315] width 774 height 28
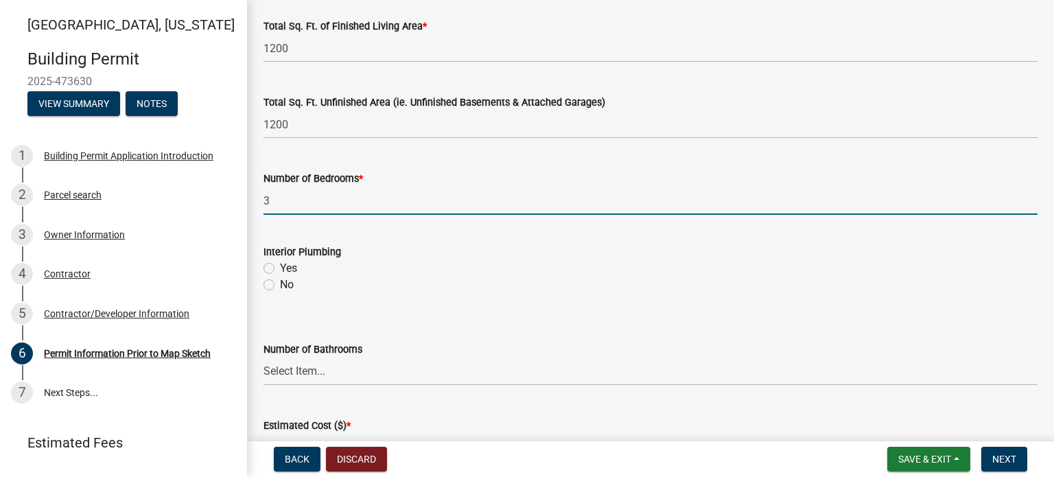
scroll to position [980, 0]
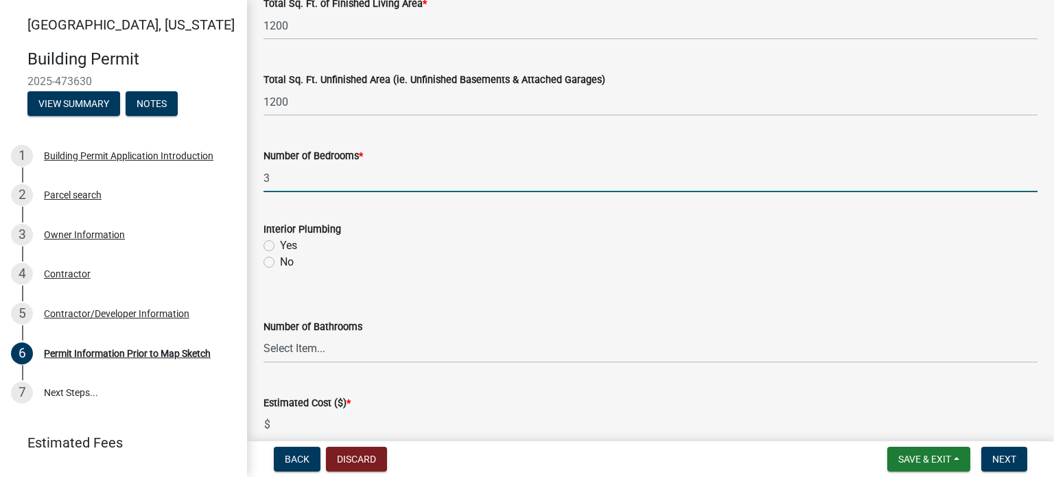
type input "3"
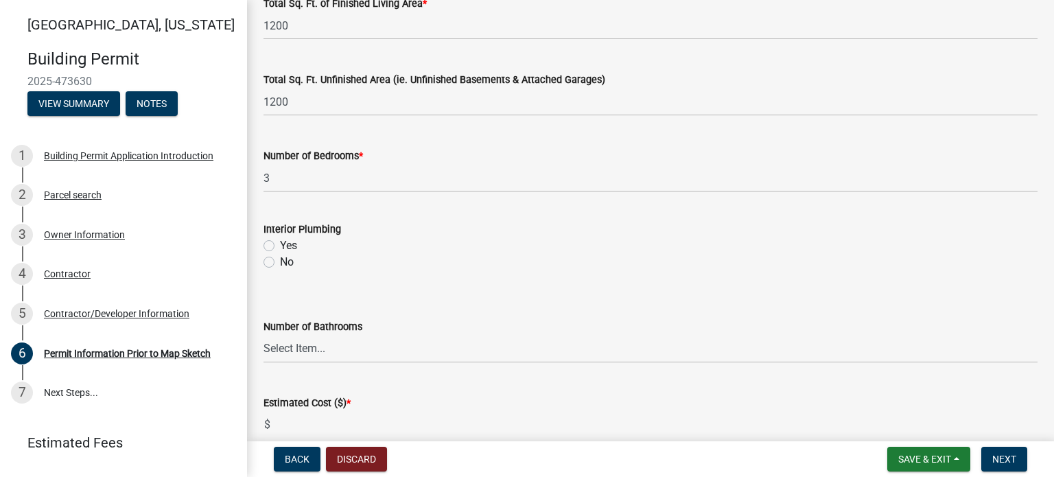
click at [280, 245] on label "Yes" at bounding box center [288, 245] width 17 height 16
click at [280, 245] on input "Yes" at bounding box center [284, 241] width 9 height 9
radio input "true"
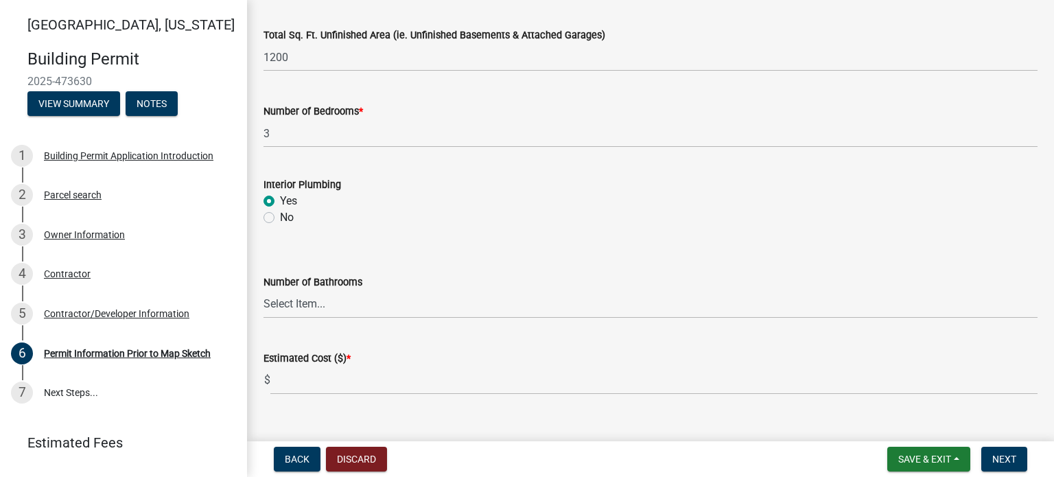
scroll to position [1048, 0]
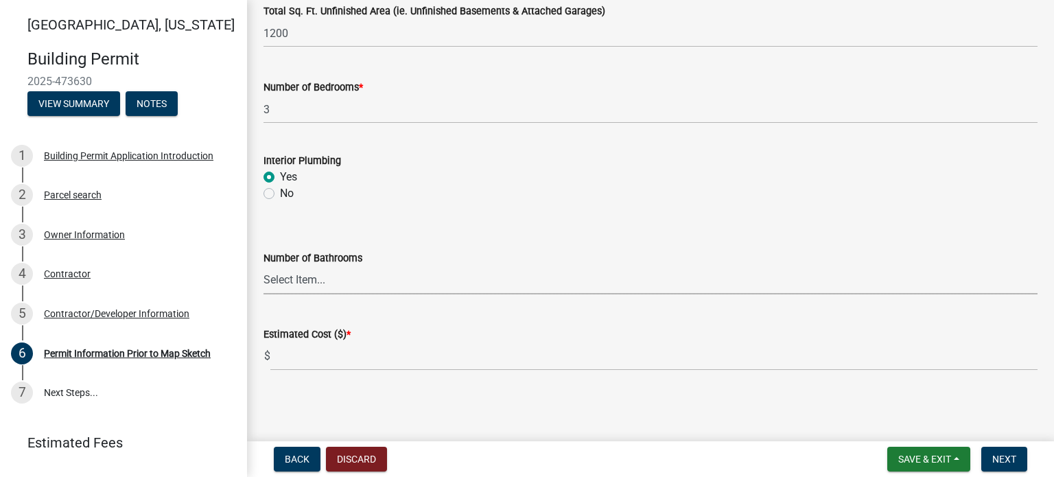
click at [302, 278] on select "Select Item... 0 1 2 3 4 5 6" at bounding box center [650, 280] width 774 height 28
click at [263, 266] on select "Select Item... 0 1 2 3 4 5 6" at bounding box center [650, 280] width 774 height 28
select select "8696842b-1f2d-45b9-8814-ba6b9543b151"
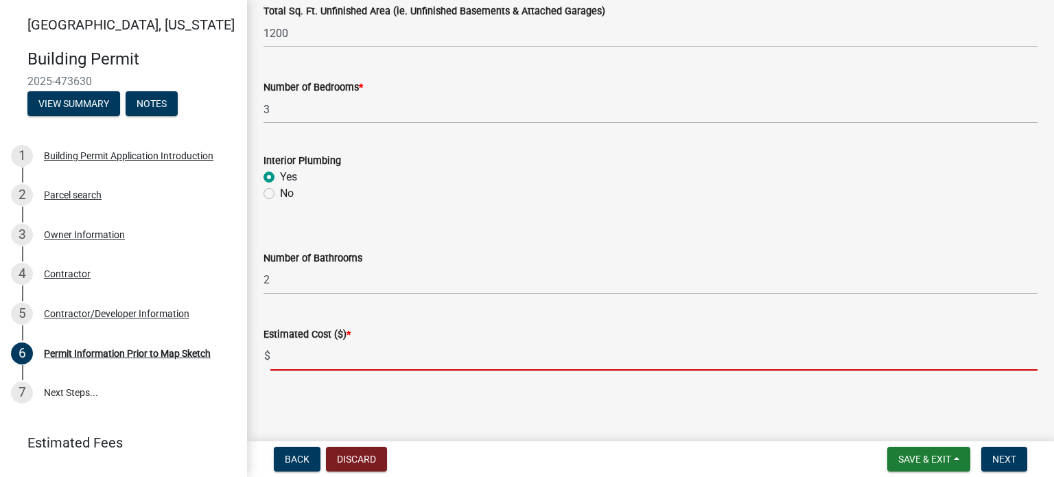
click at [285, 357] on input "text" at bounding box center [653, 356] width 767 height 28
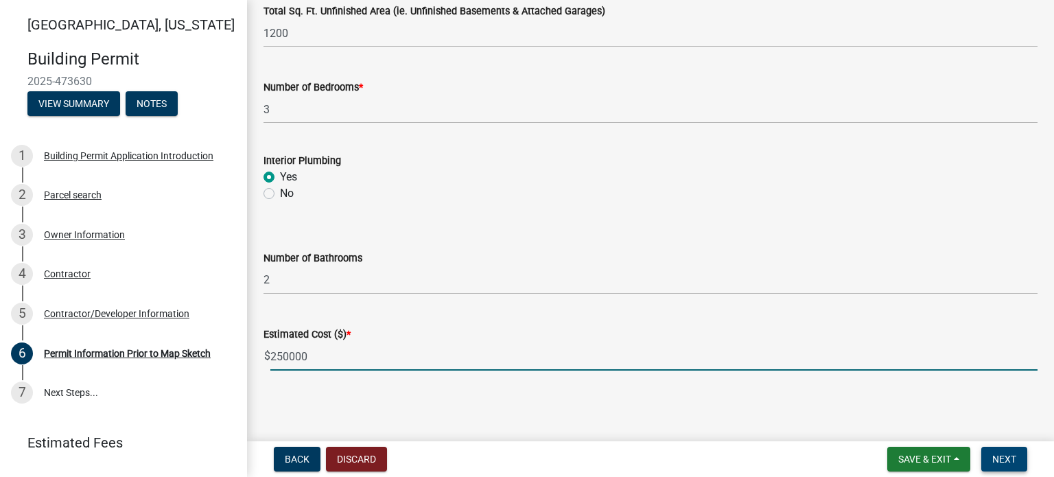
type input "250000"
click at [1005, 455] on span "Next" at bounding box center [1004, 459] width 24 height 11
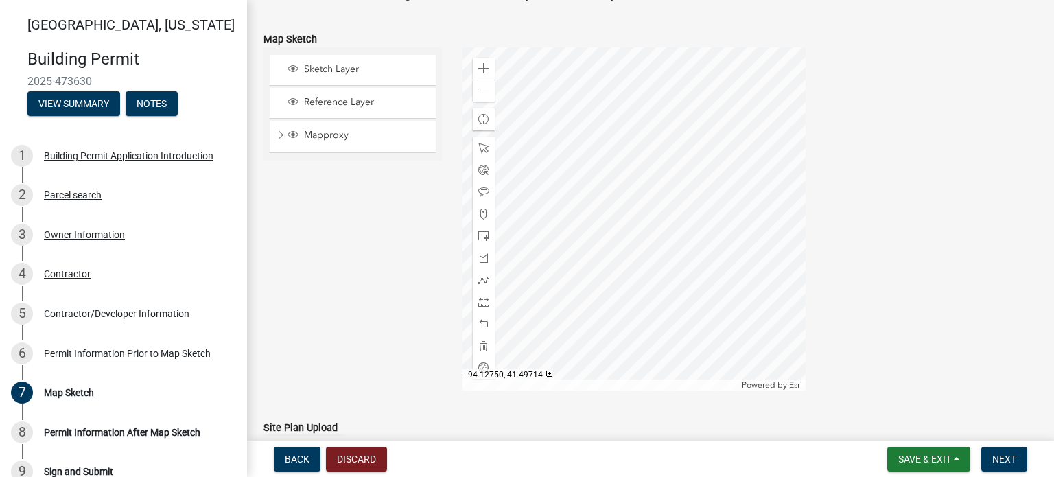
scroll to position [321, 0]
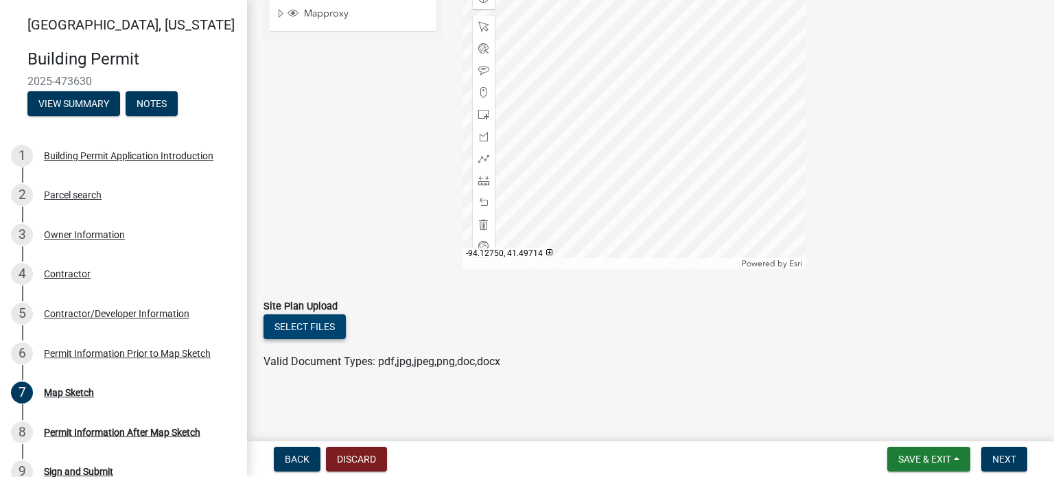
click at [289, 320] on button "Select files" at bounding box center [304, 326] width 82 height 25
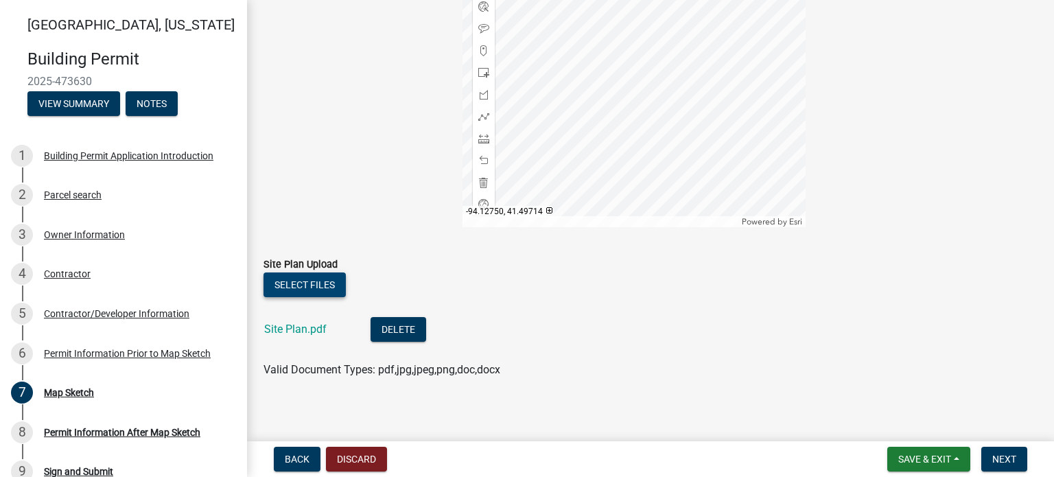
scroll to position [371, 0]
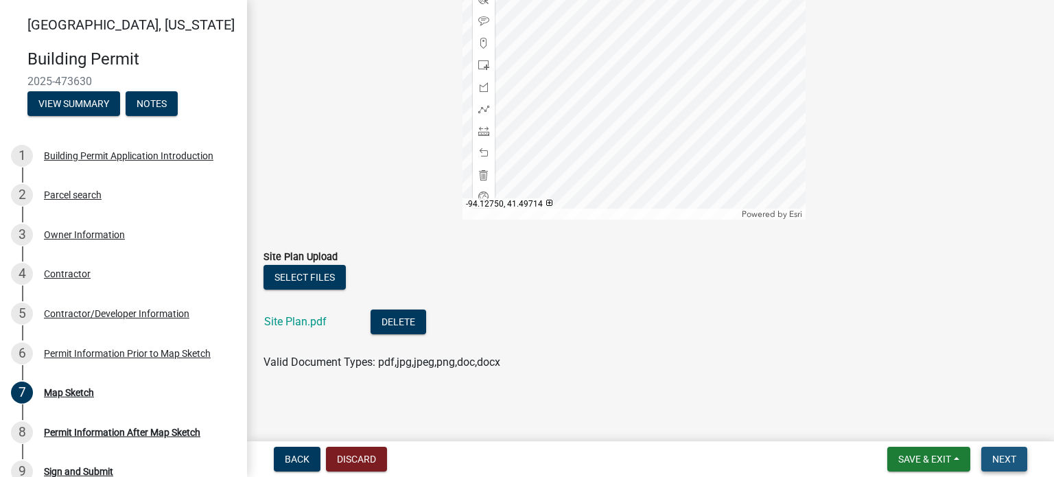
click at [998, 458] on span "Next" at bounding box center [1004, 459] width 24 height 11
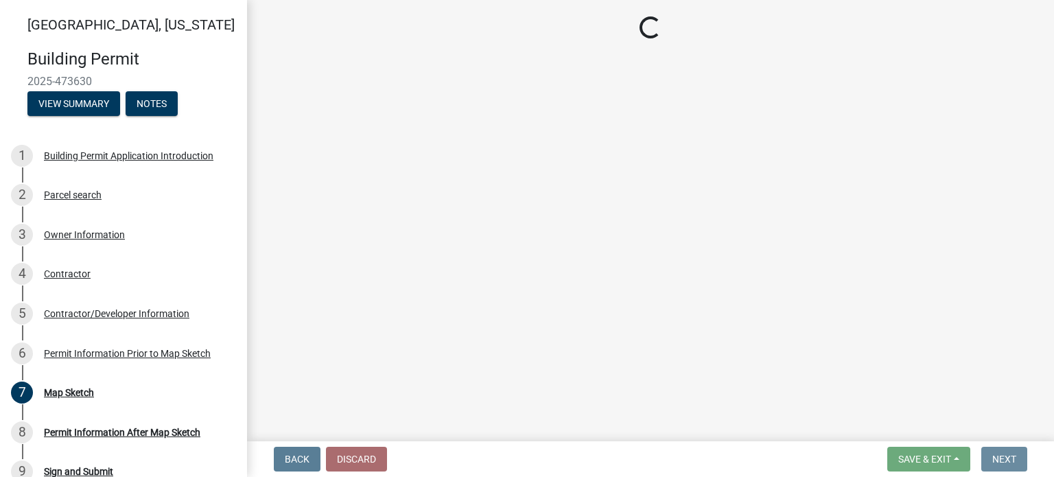
scroll to position [0, 0]
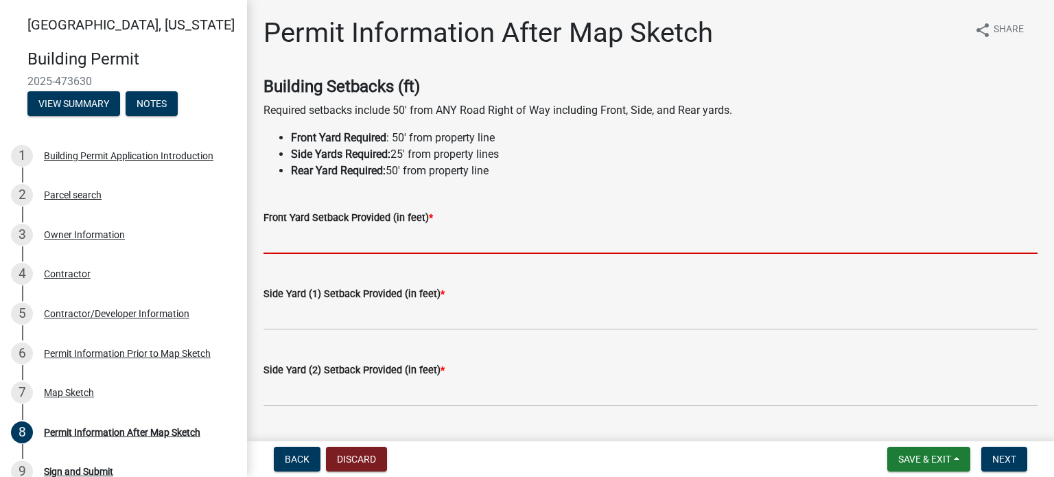
click at [291, 244] on input "text" at bounding box center [650, 240] width 774 height 28
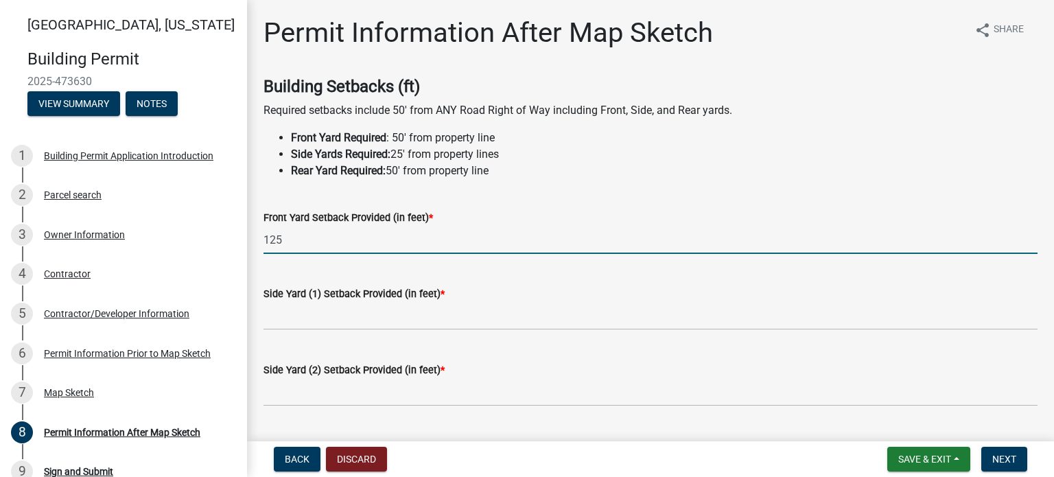
type input "125"
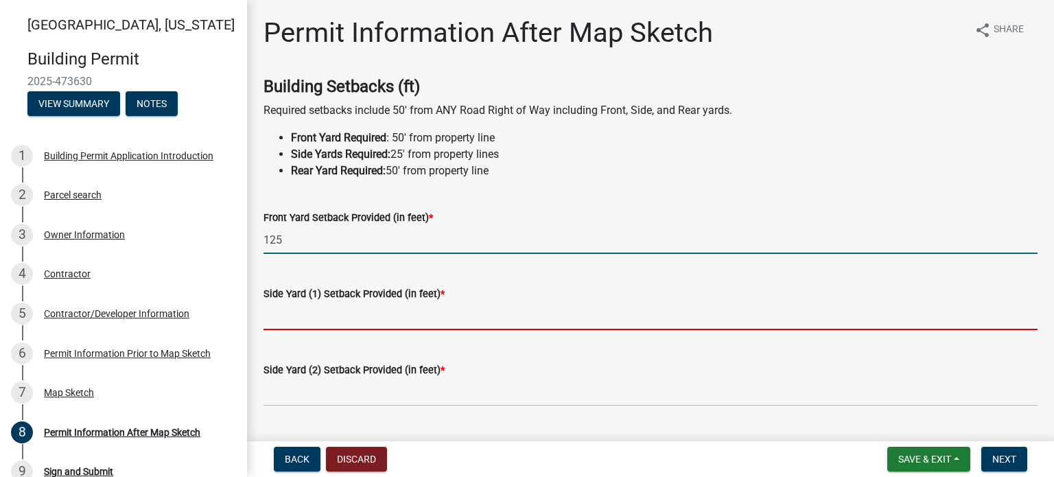
click at [283, 322] on input "text" at bounding box center [650, 316] width 774 height 28
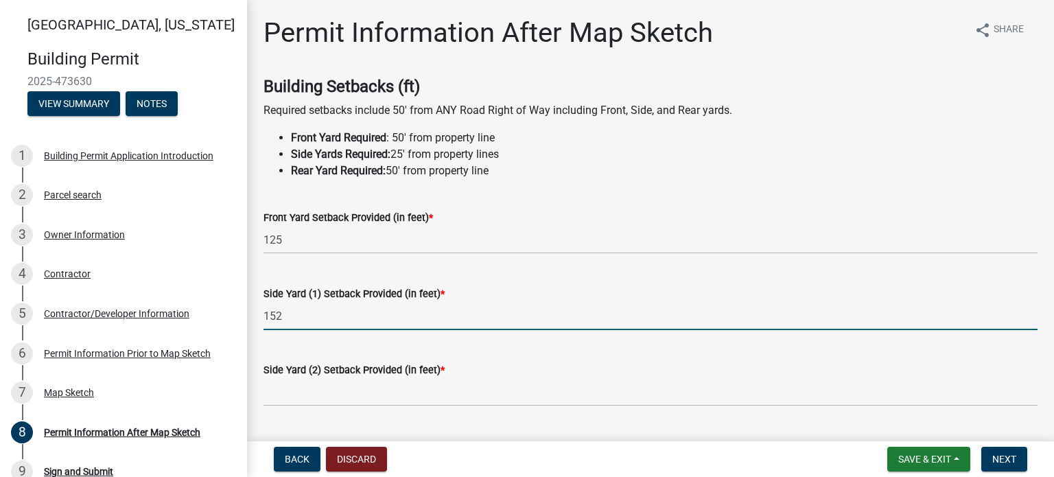
type input "152"
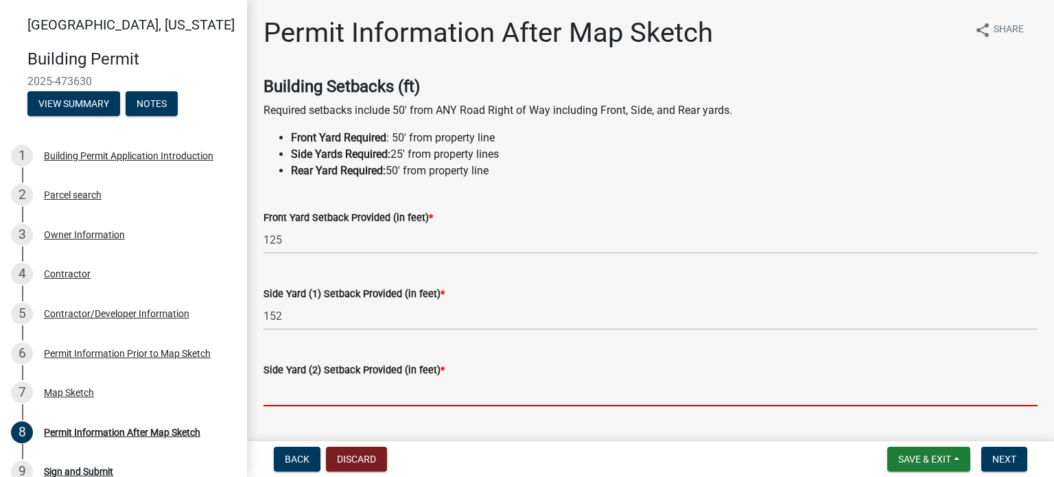
click at [283, 395] on input "text" at bounding box center [650, 392] width 774 height 28
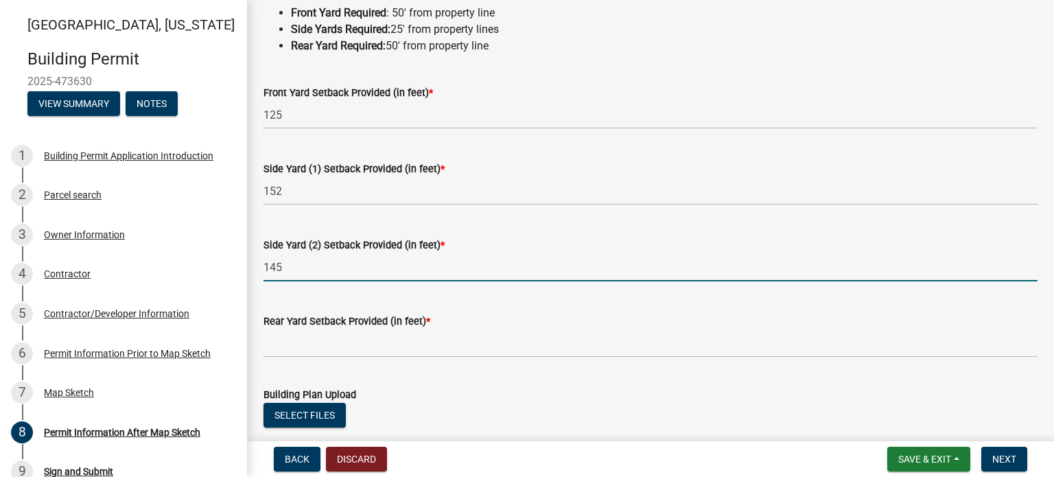
scroll to position [137, 0]
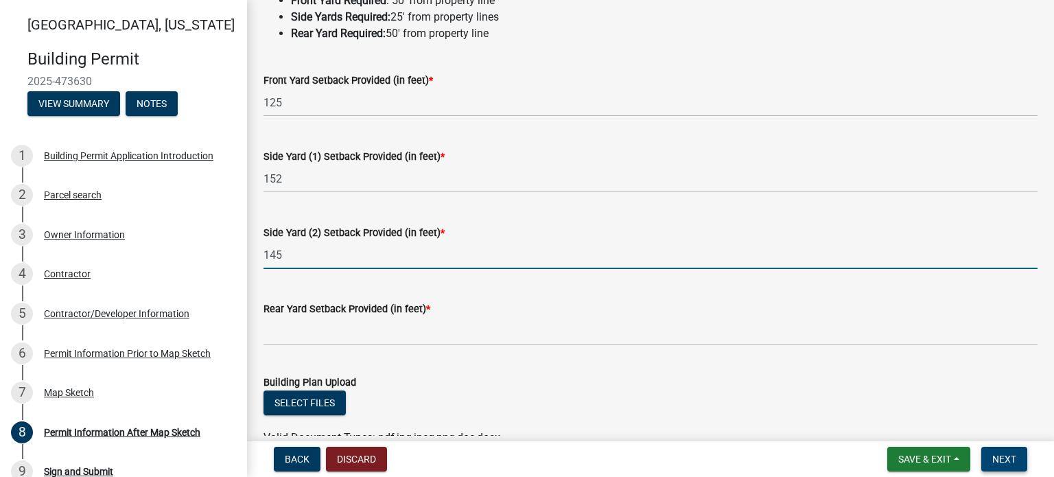
type input "145"
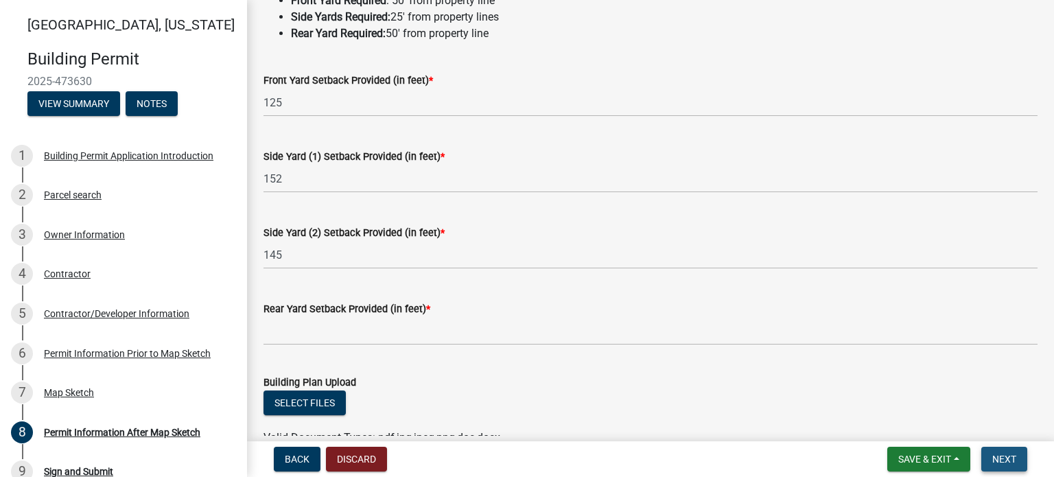
click at [999, 460] on span "Next" at bounding box center [1004, 459] width 24 height 11
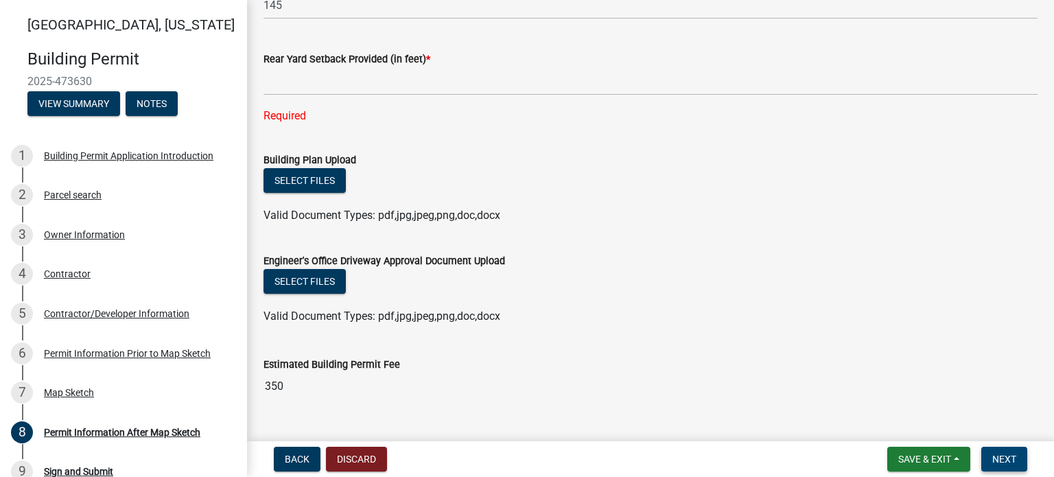
scroll to position [412, 0]
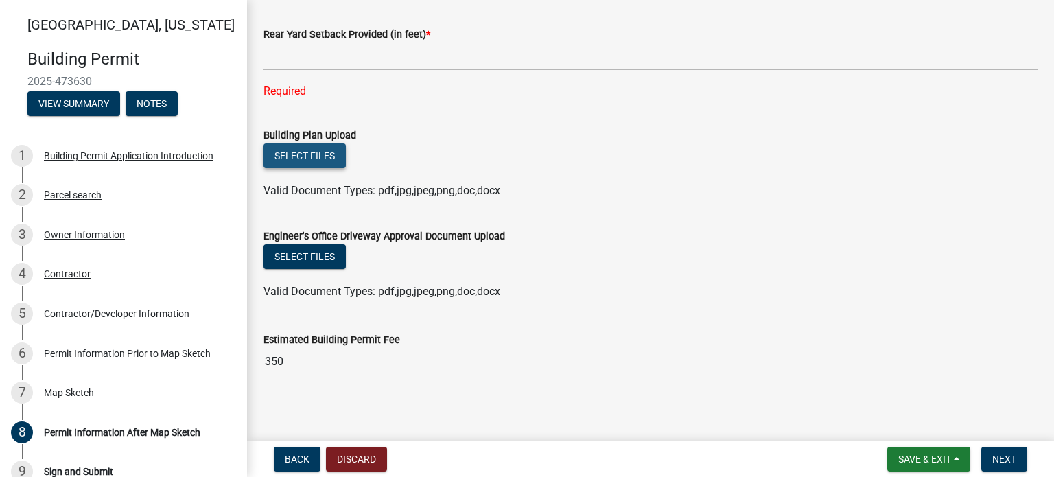
click at [303, 155] on button "Select files" at bounding box center [304, 155] width 82 height 25
click at [296, 154] on button "Select files" at bounding box center [304, 155] width 82 height 25
click at [310, 156] on button "Select files" at bounding box center [304, 155] width 82 height 25
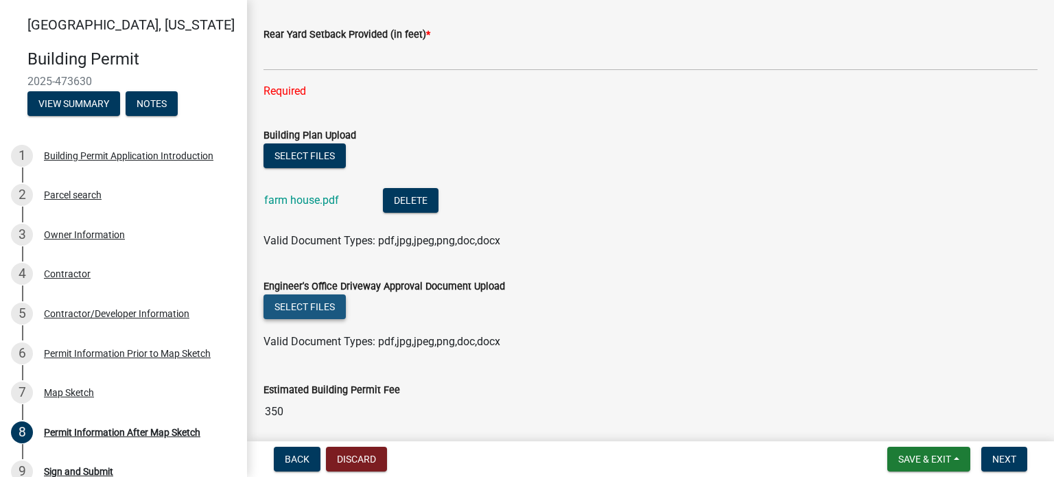
click at [314, 307] on button "Select files" at bounding box center [304, 306] width 82 height 25
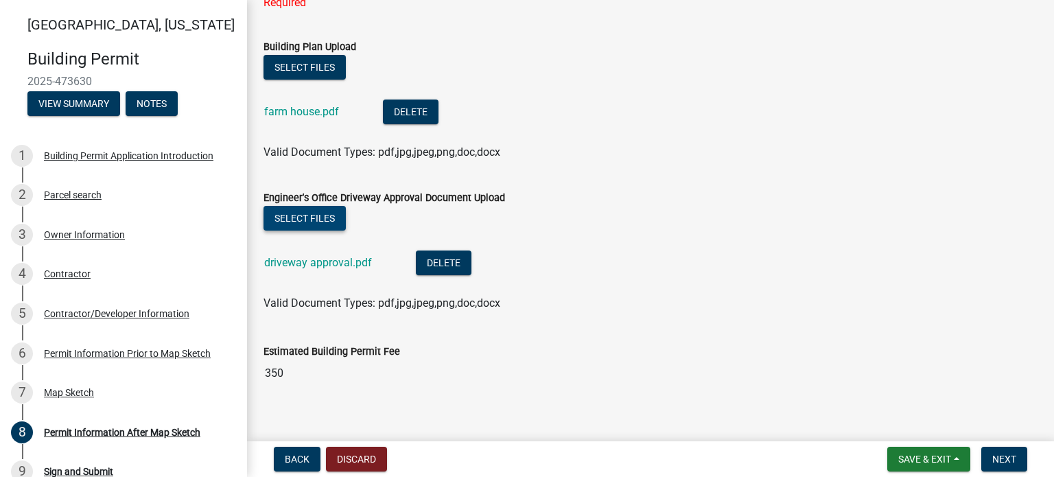
scroll to position [517, 0]
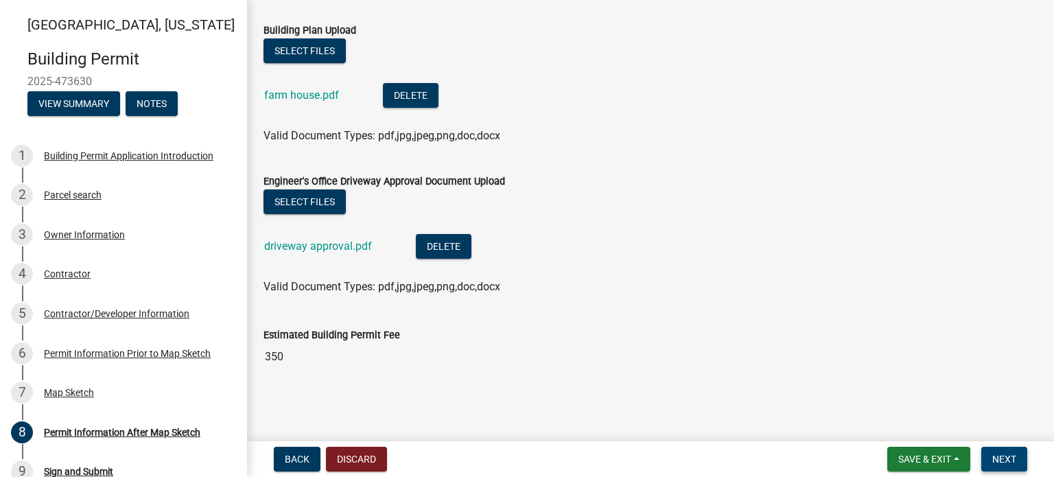
click at [1008, 459] on span "Next" at bounding box center [1004, 459] width 24 height 11
click at [1007, 454] on span "Next" at bounding box center [1004, 459] width 24 height 11
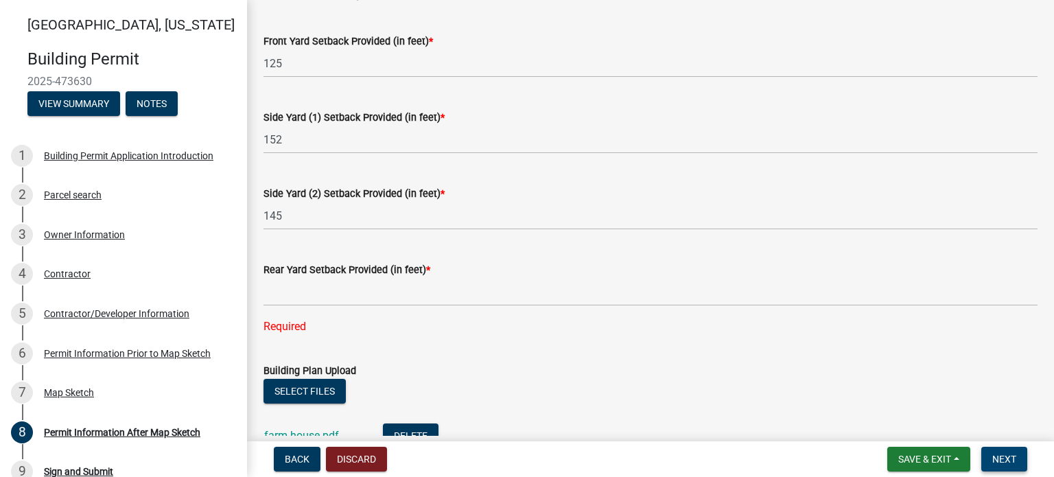
scroll to position [174, 0]
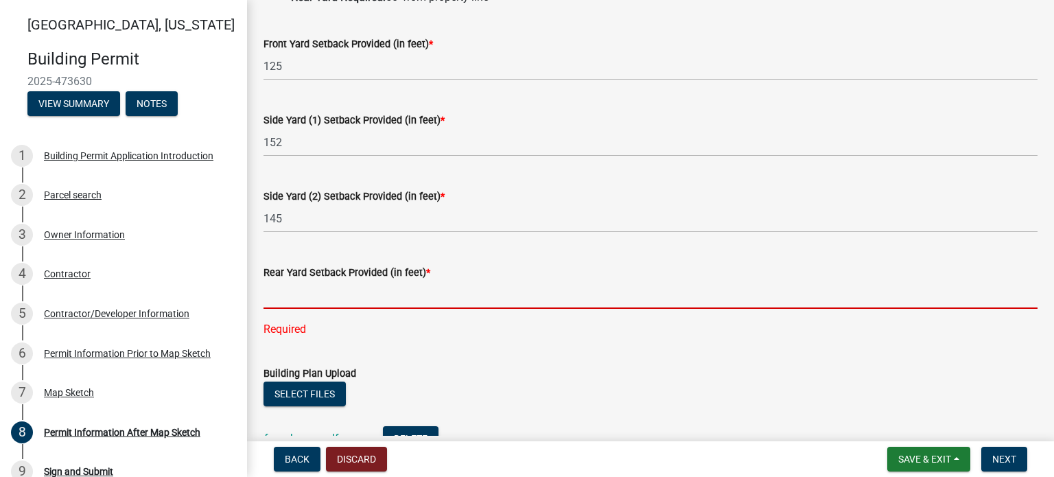
click at [274, 290] on input "text" at bounding box center [650, 295] width 774 height 28
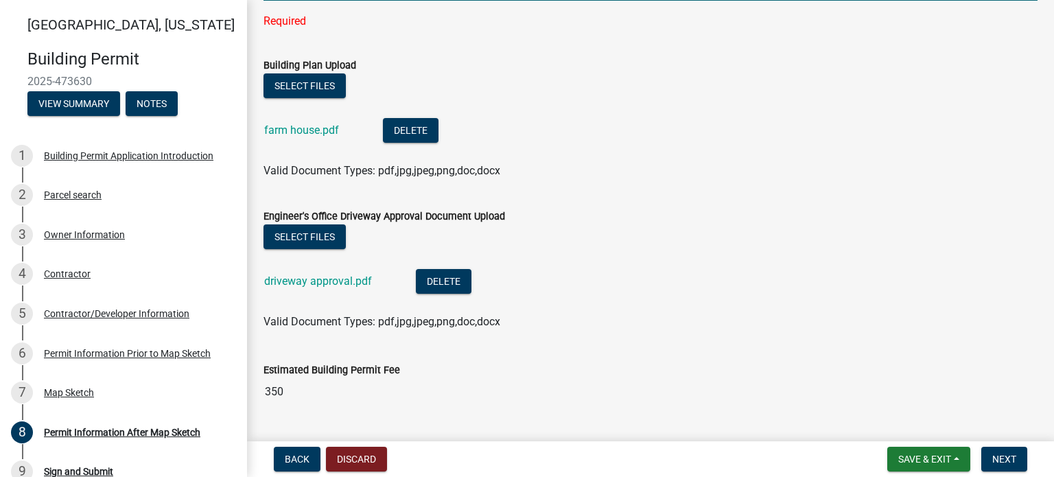
scroll to position [517, 0]
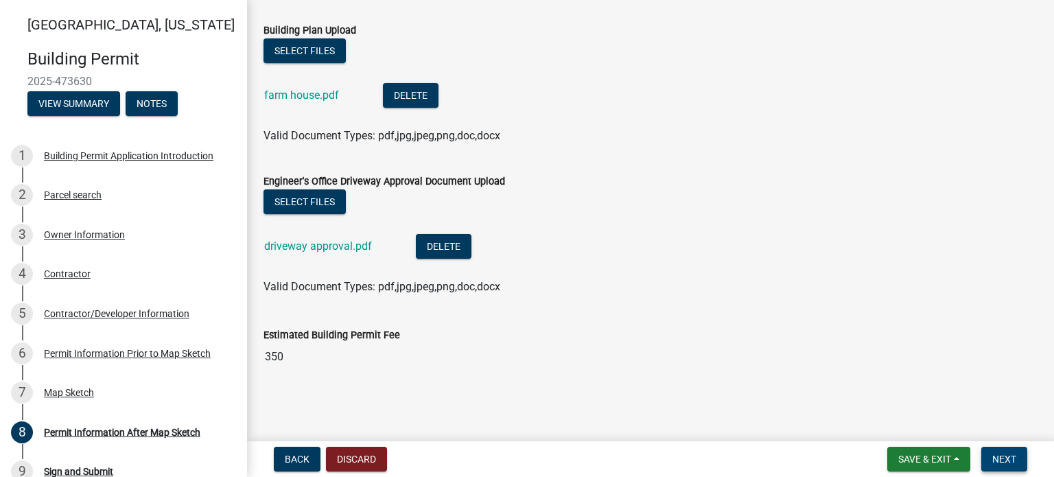
type input "268"
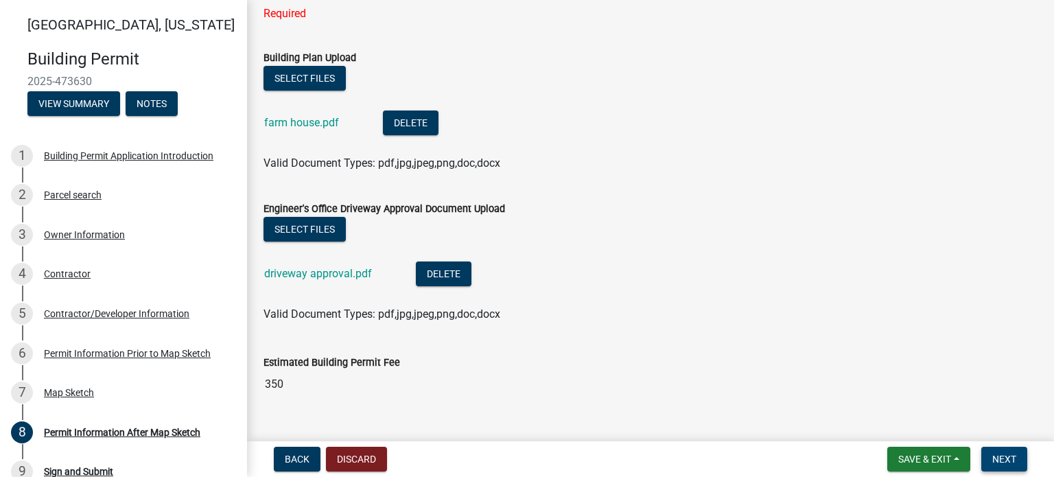
click at [1002, 457] on span "Next" at bounding box center [1004, 459] width 24 height 11
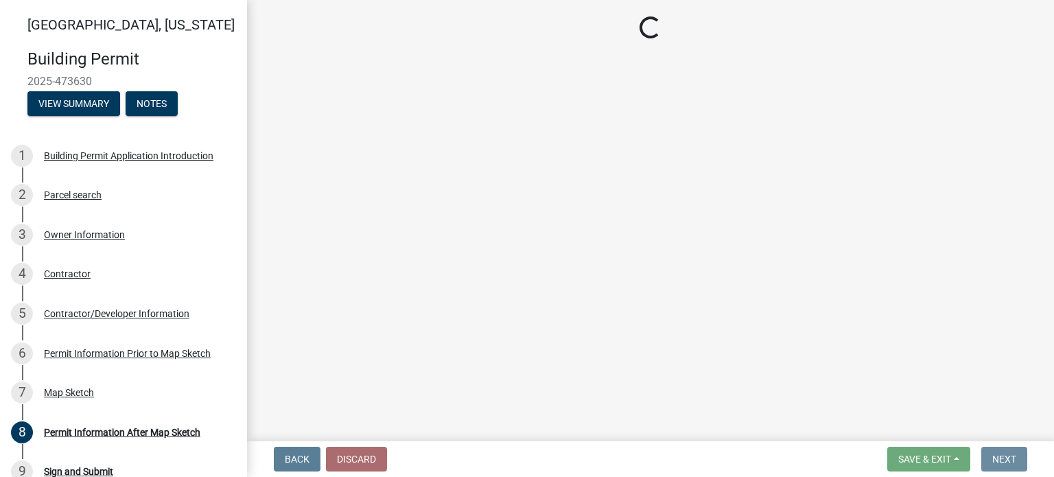
scroll to position [0, 0]
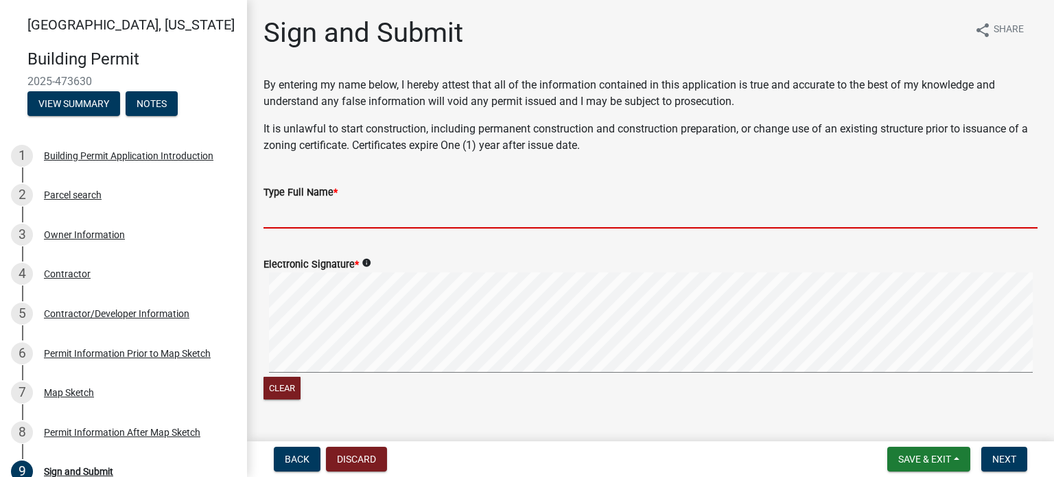
click at [297, 218] on input "Type Full Name *" at bounding box center [650, 214] width 774 height 28
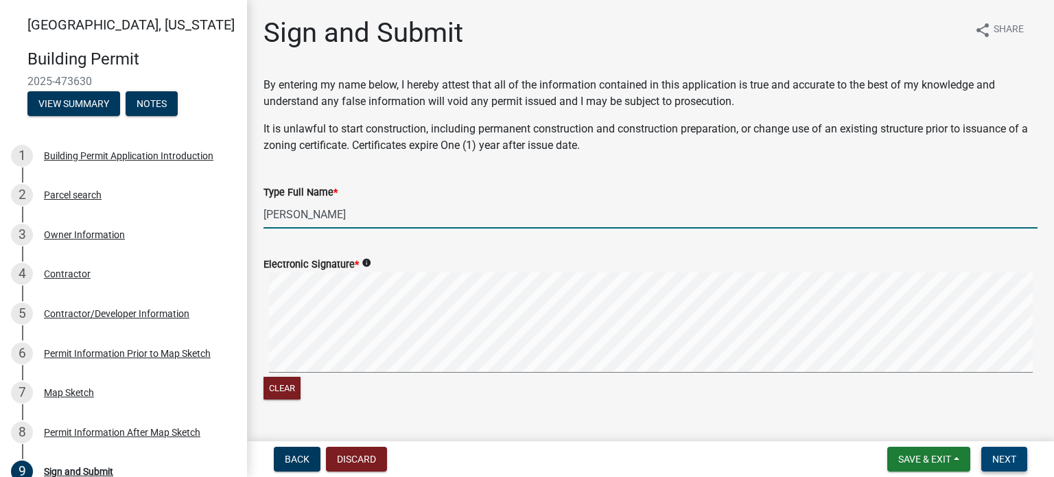
type input "Robert W Darr"
click at [1009, 460] on span "Next" at bounding box center [1004, 459] width 24 height 11
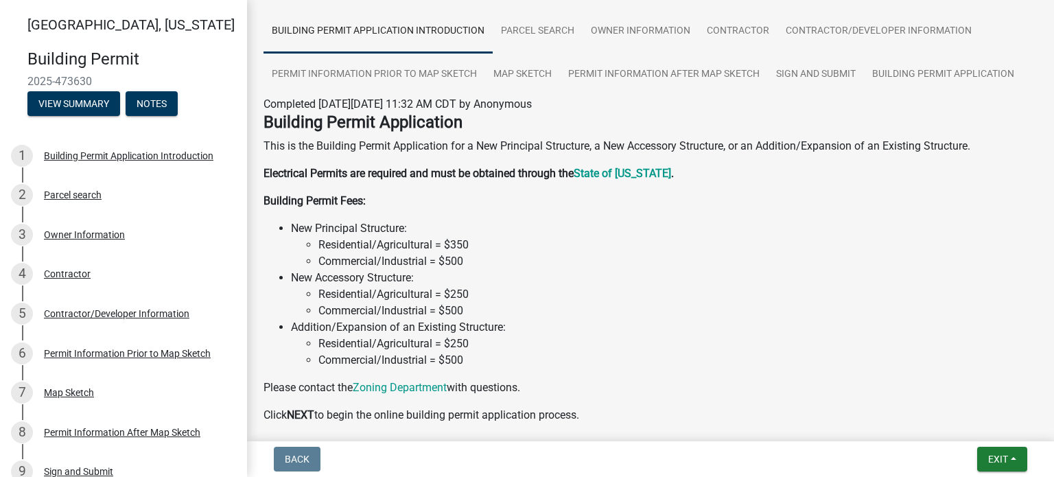
scroll to position [163, 0]
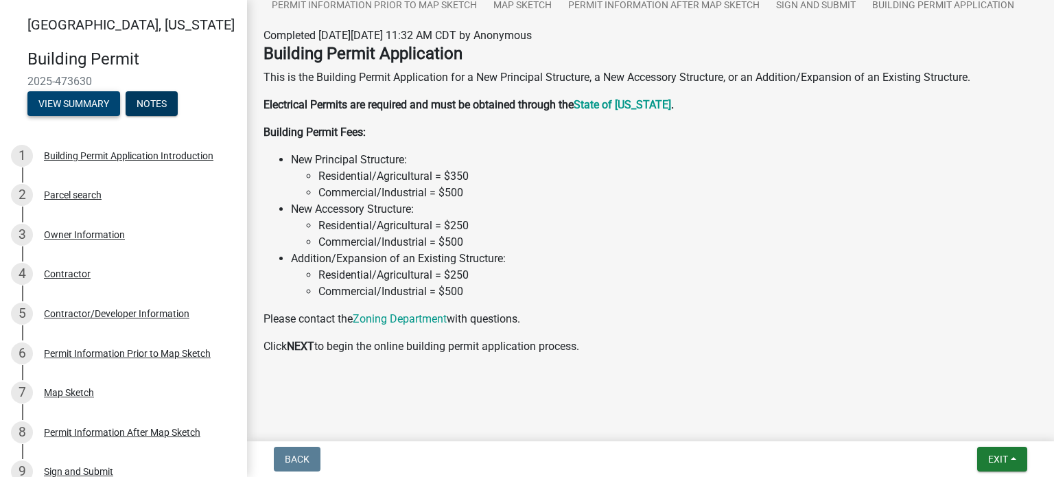
click at [91, 97] on button "View Summary" at bounding box center [73, 103] width 93 height 25
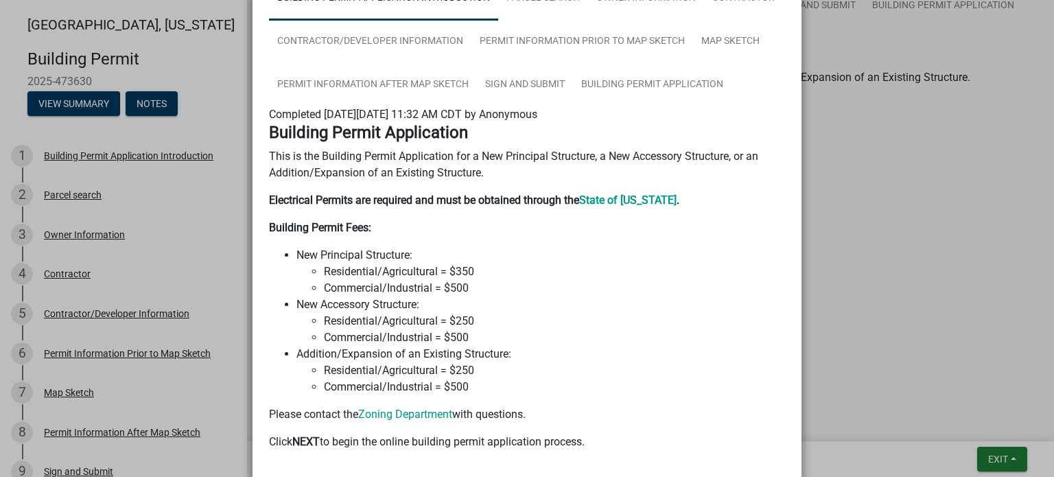
scroll to position [0, 0]
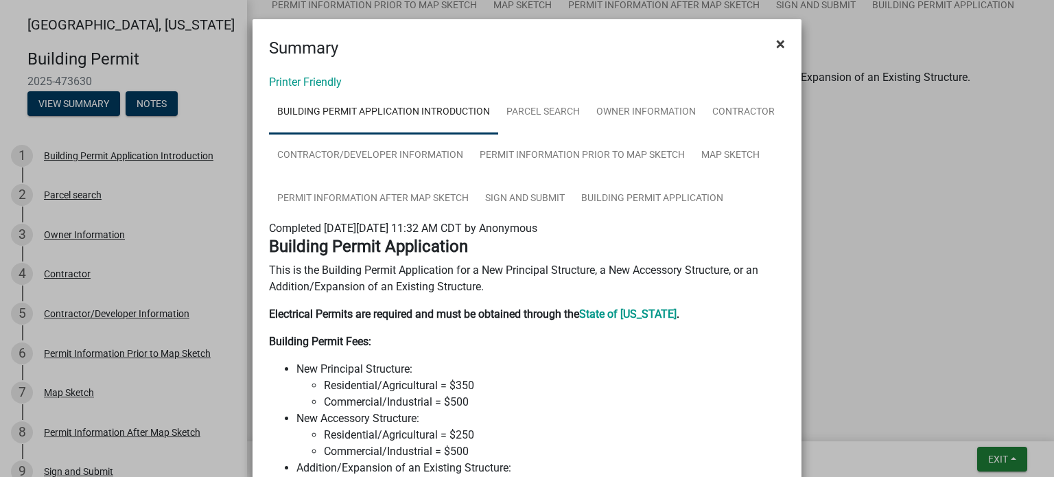
click at [776, 42] on span "×" at bounding box center [780, 43] width 9 height 19
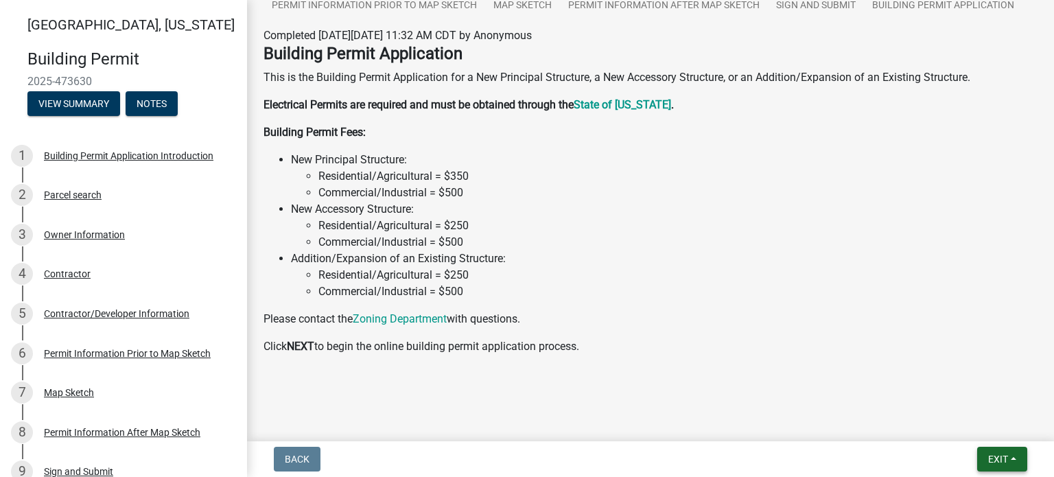
click at [998, 456] on span "Exit" at bounding box center [998, 459] width 20 height 11
click at [958, 427] on button "Save & Exit" at bounding box center [973, 423] width 110 height 33
